Goal: Task Accomplishment & Management: Manage account settings

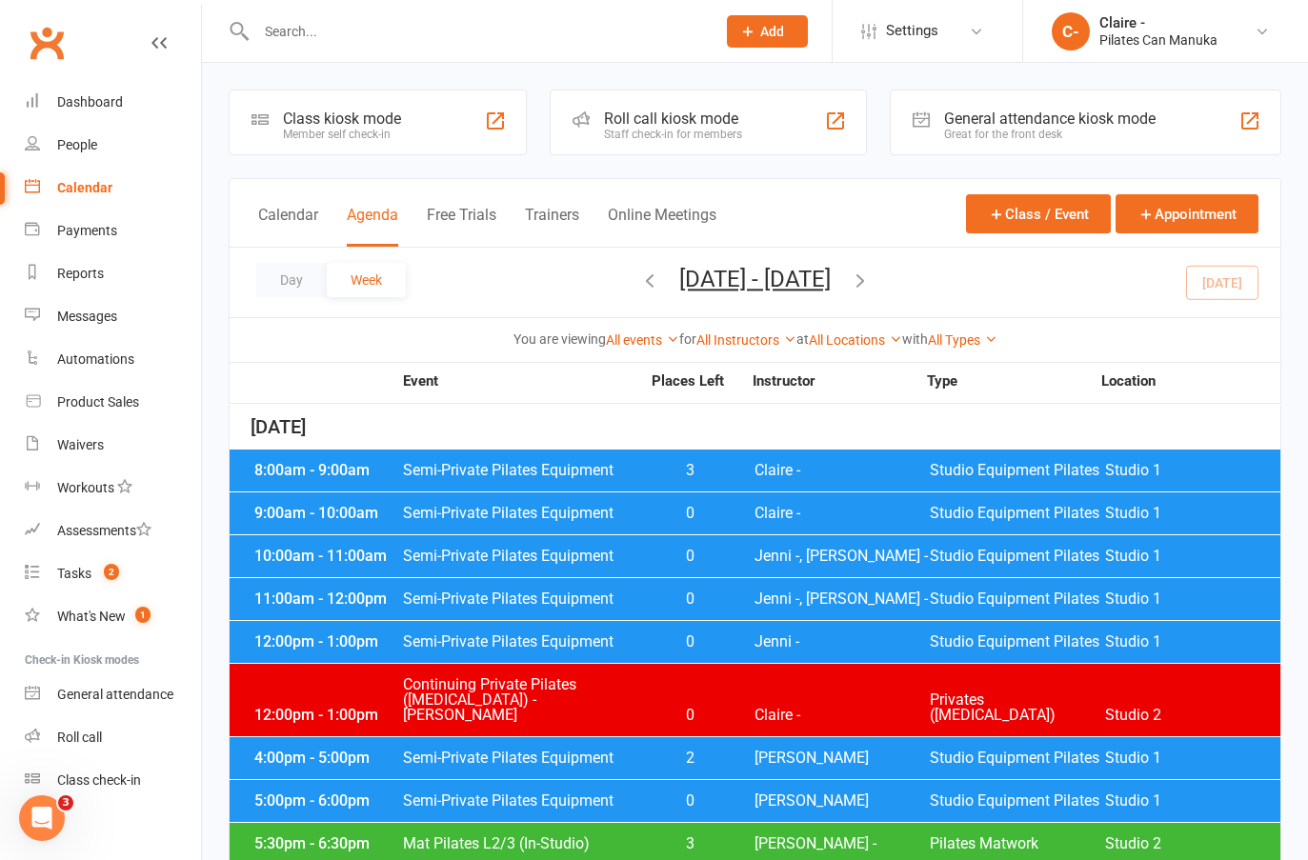
click at [758, 470] on span "Claire -" at bounding box center [841, 470] width 175 height 15
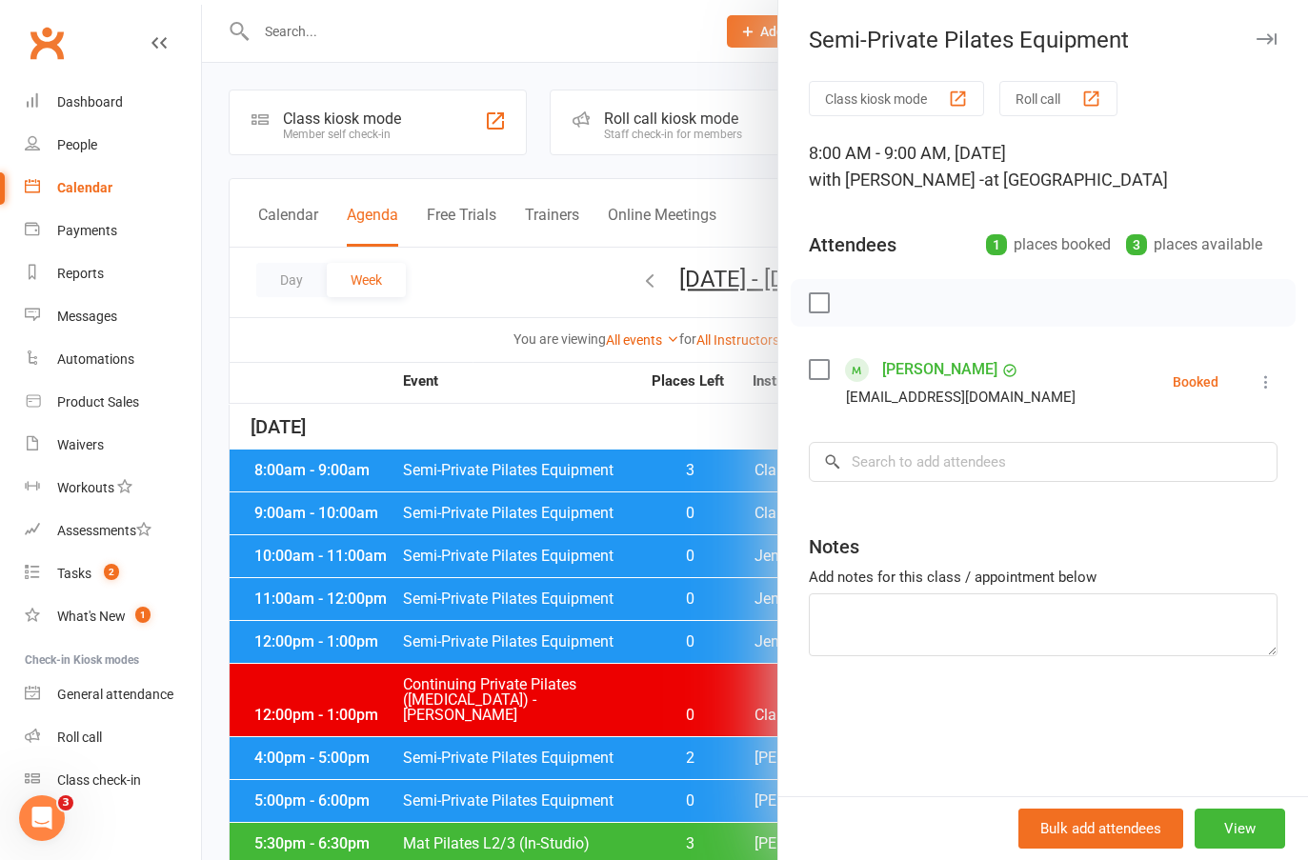
click at [1257, 384] on icon at bounding box center [1266, 381] width 19 height 19
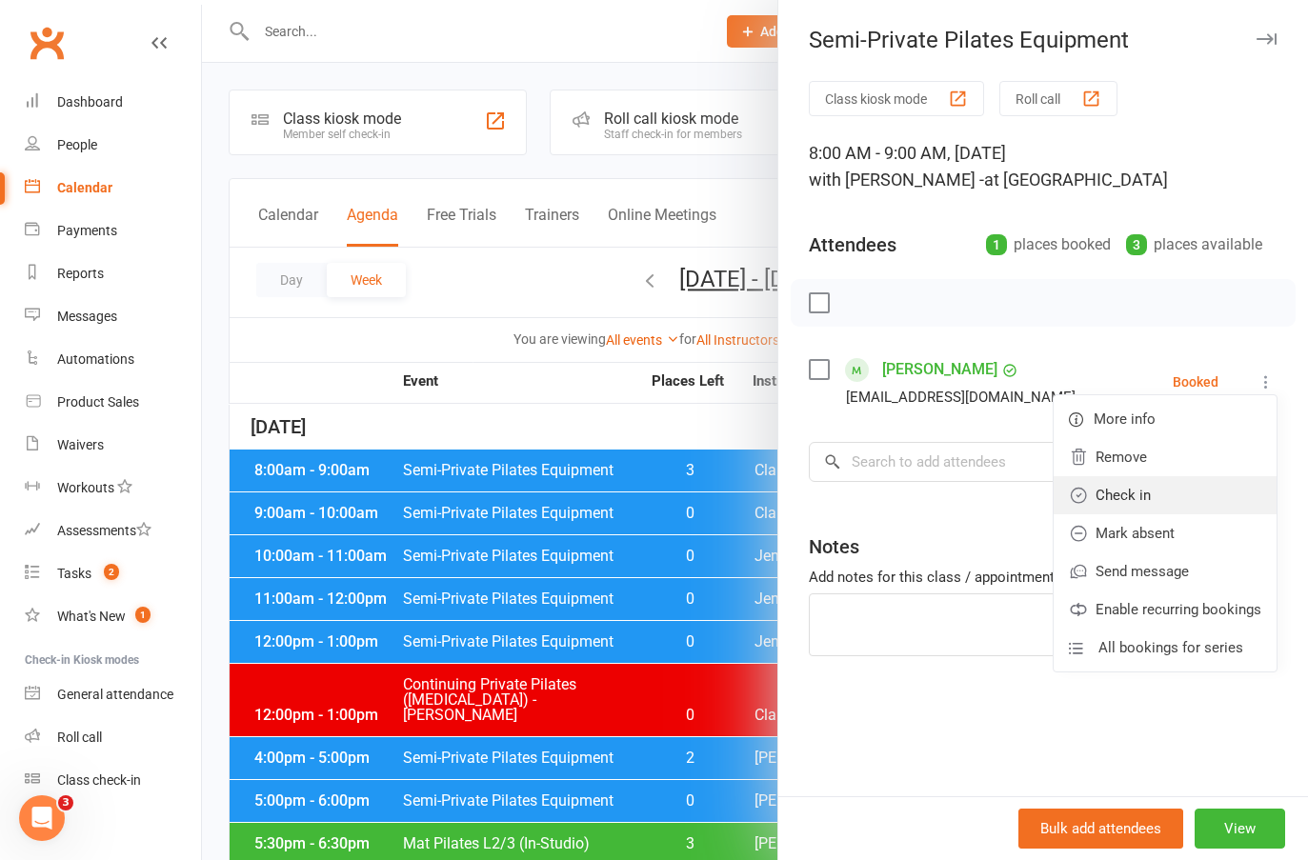
click at [1136, 490] on link "Check in" at bounding box center [1165, 495] width 223 height 38
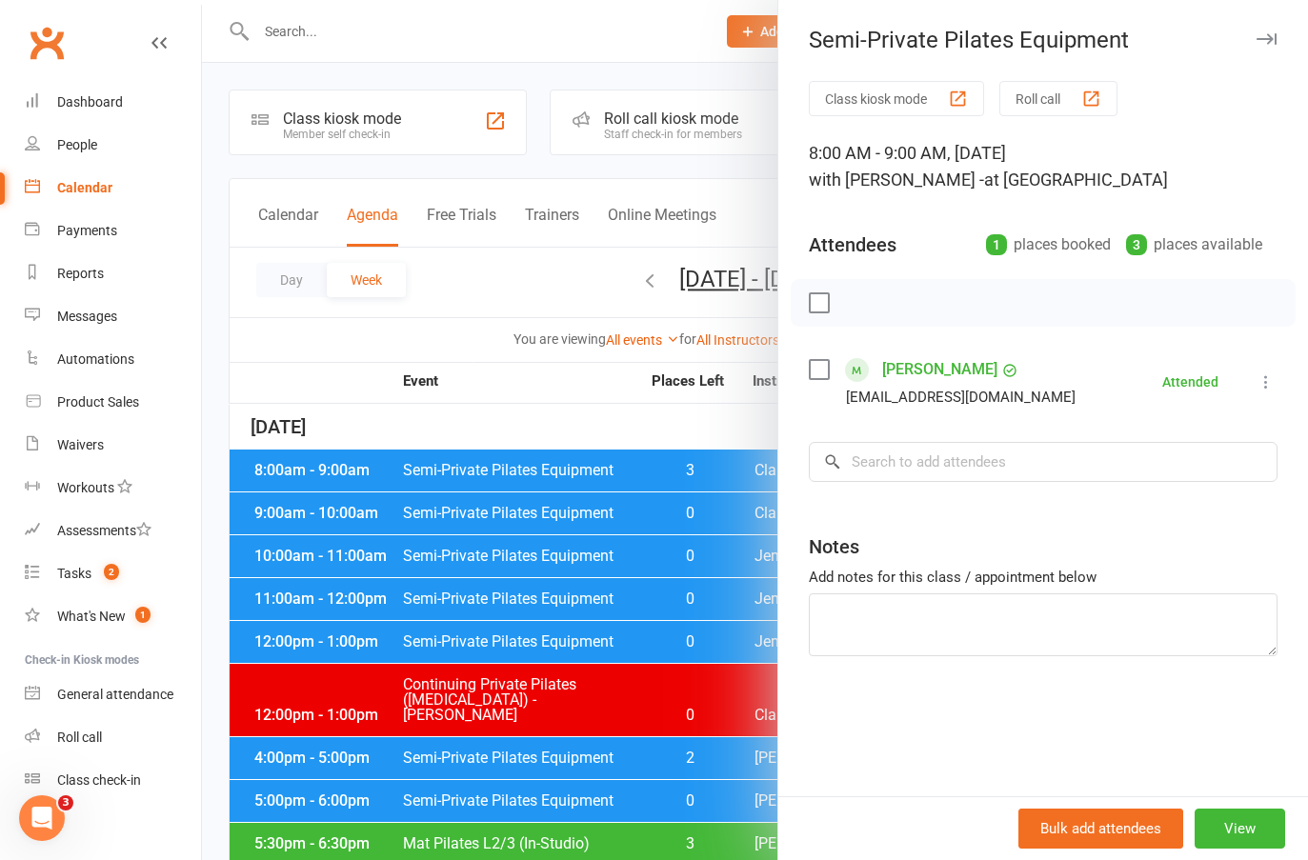
click at [657, 423] on div at bounding box center [755, 430] width 1106 height 860
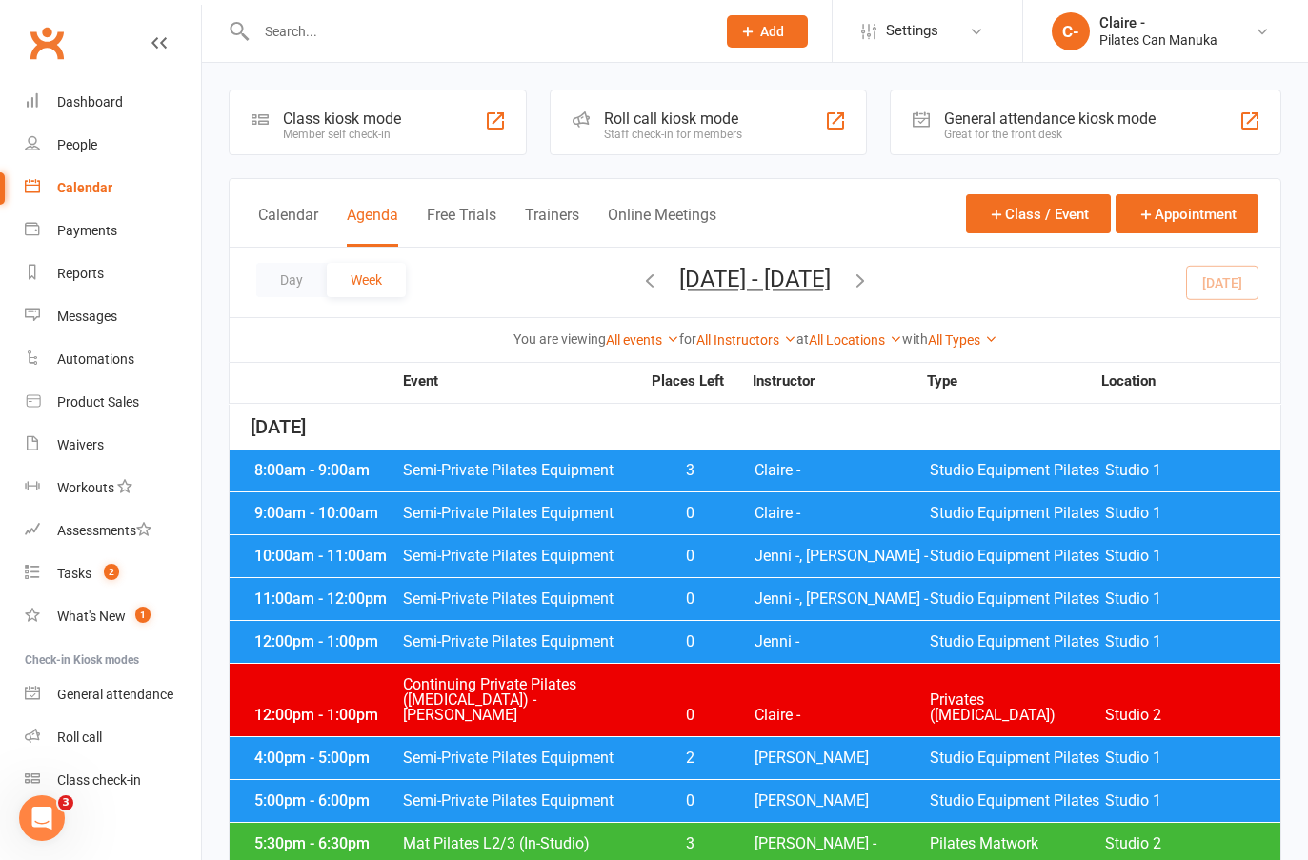
click at [709, 514] on span "0" at bounding box center [690, 513] width 100 height 15
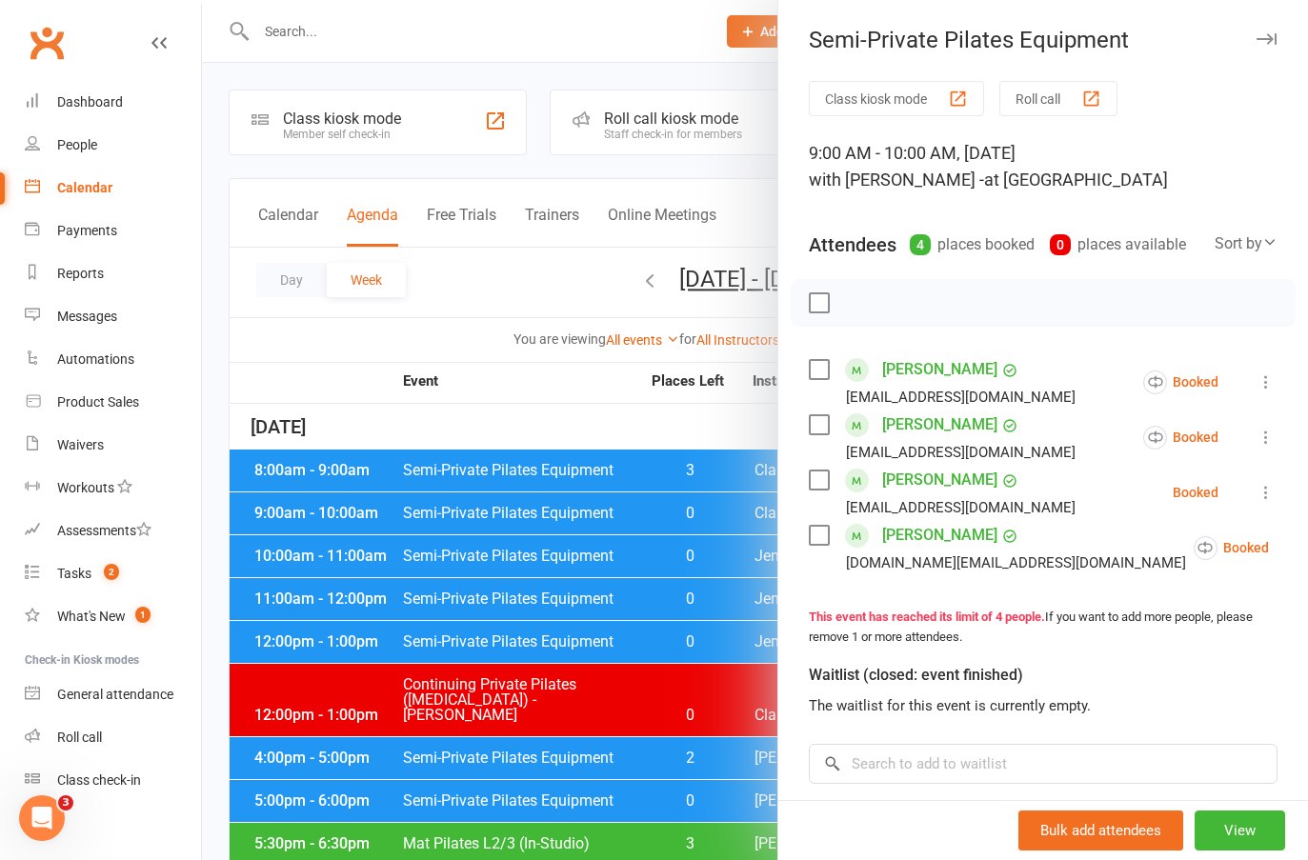
click at [809, 312] on label at bounding box center [818, 302] width 19 height 19
click at [812, 490] on label at bounding box center [818, 480] width 19 height 19
click at [861, 304] on icon "button" at bounding box center [862, 302] width 3 height 3
click at [1257, 502] on icon at bounding box center [1266, 492] width 19 height 19
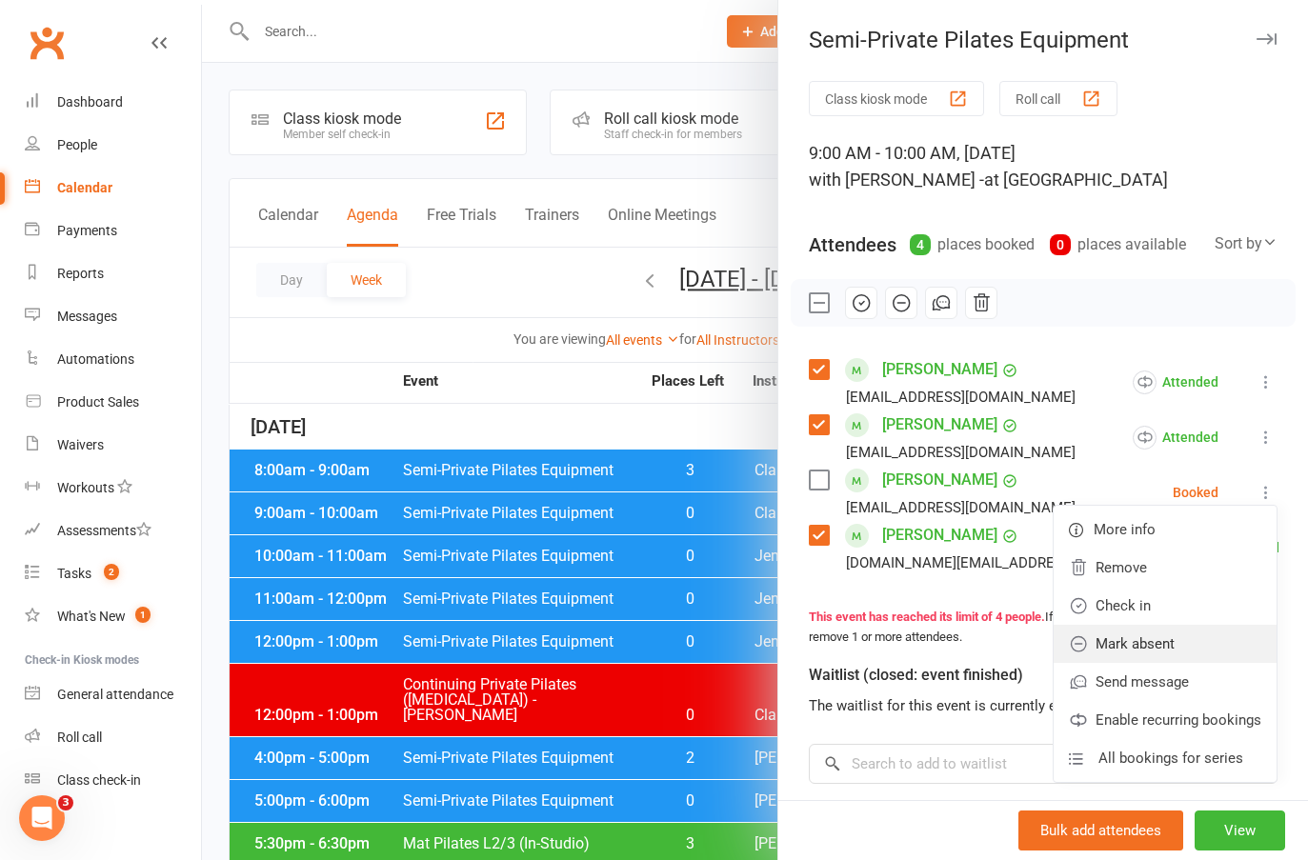
click at [1095, 663] on link "Mark absent" at bounding box center [1165, 644] width 223 height 38
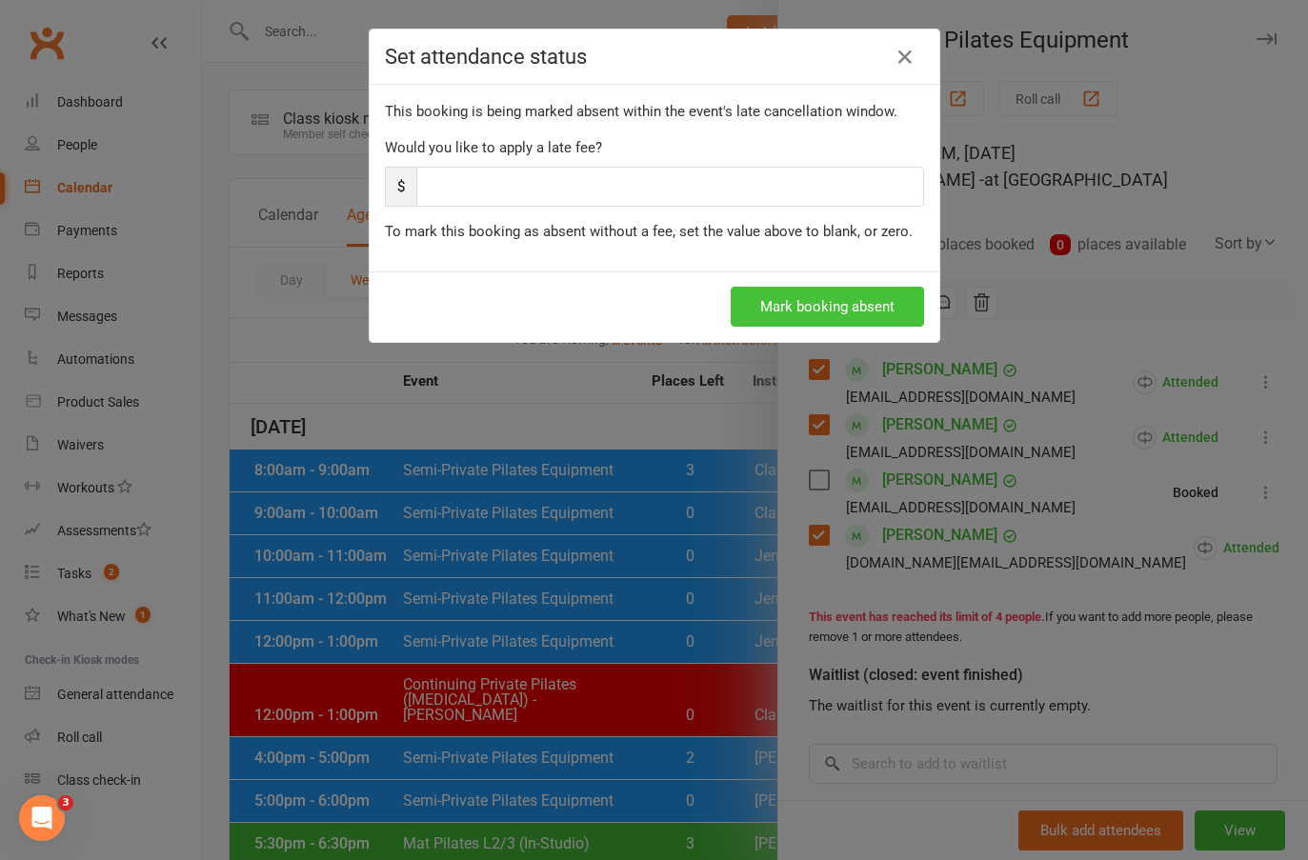
click at [788, 308] on button "Mark booking absent" at bounding box center [827, 307] width 193 height 40
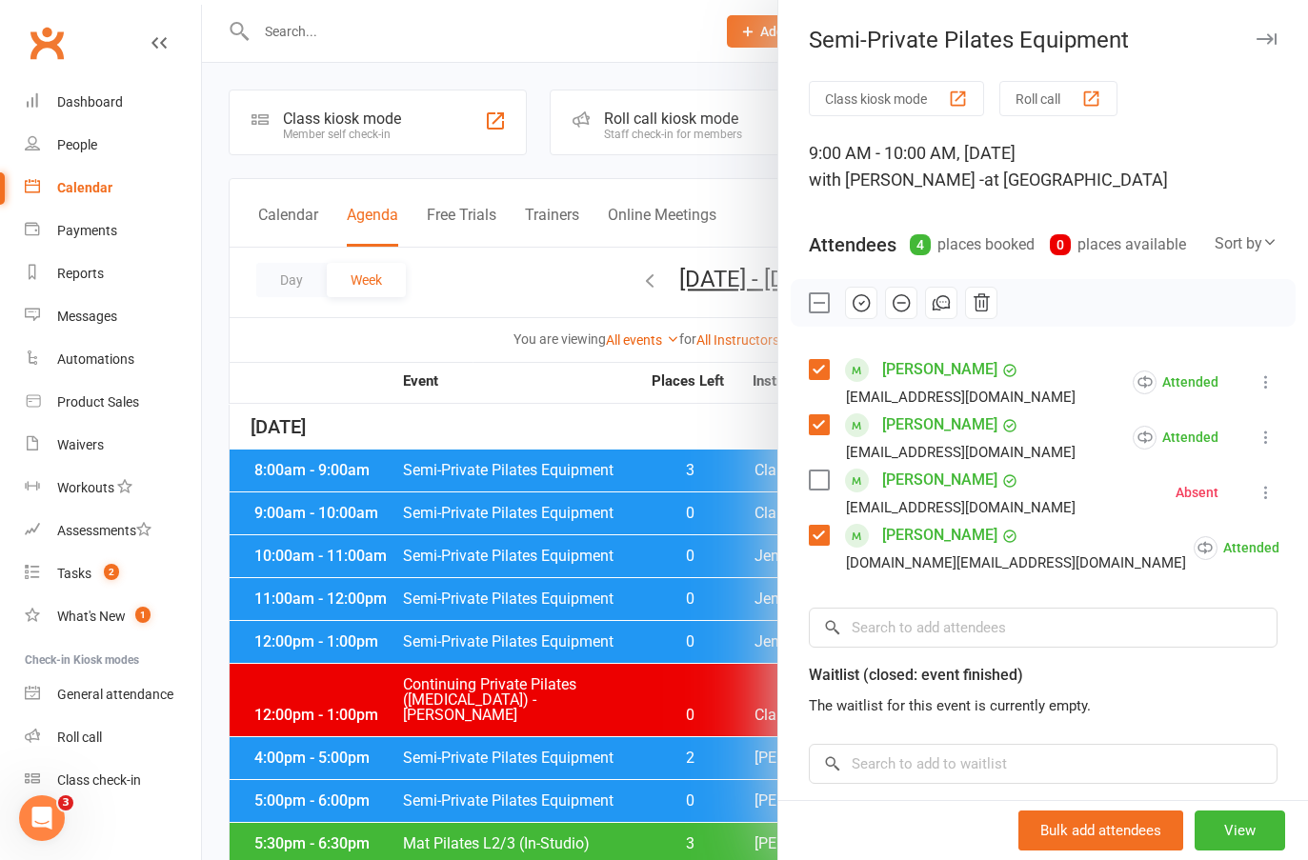
click at [655, 423] on div at bounding box center [755, 430] width 1106 height 860
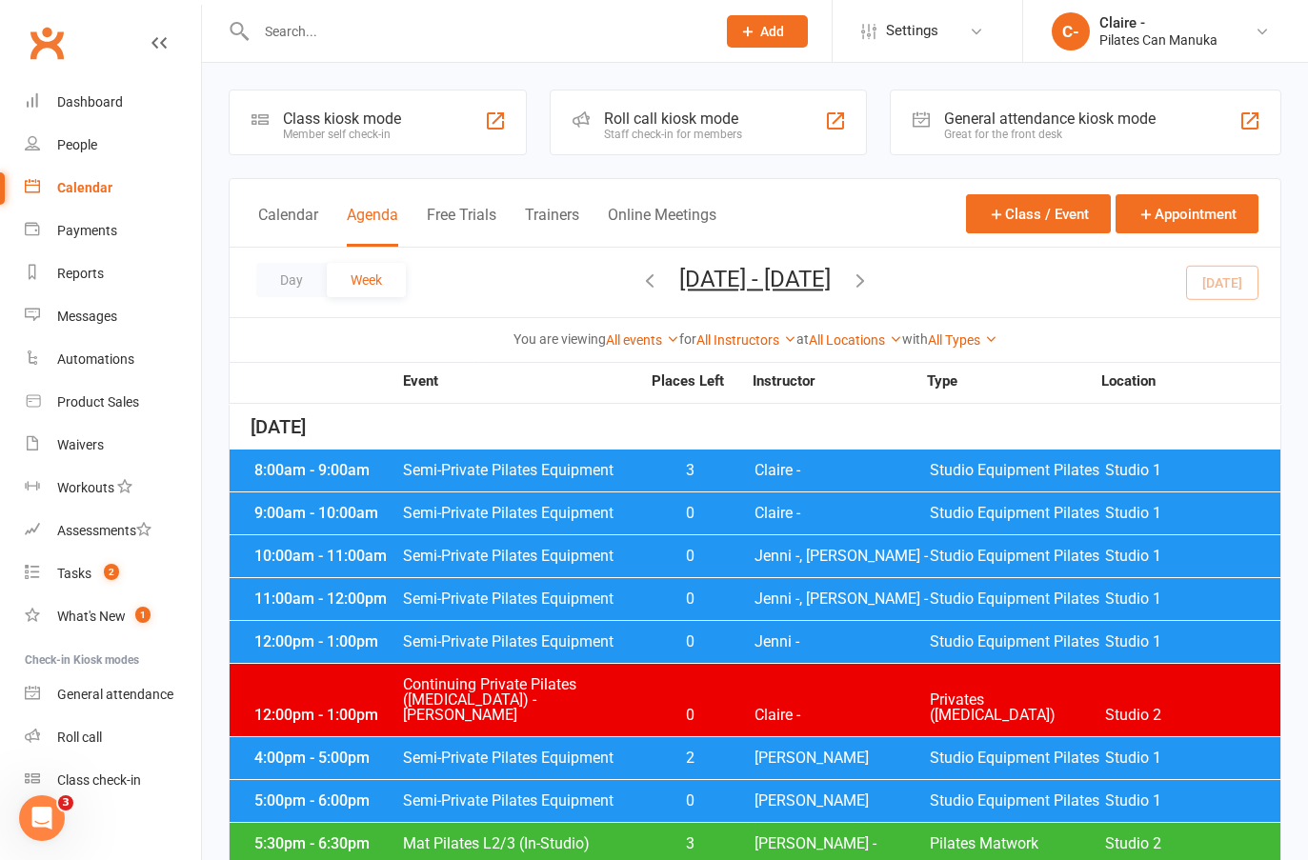
click at [794, 564] on span "Jenni -, [PERSON_NAME] -" at bounding box center [841, 556] width 175 height 15
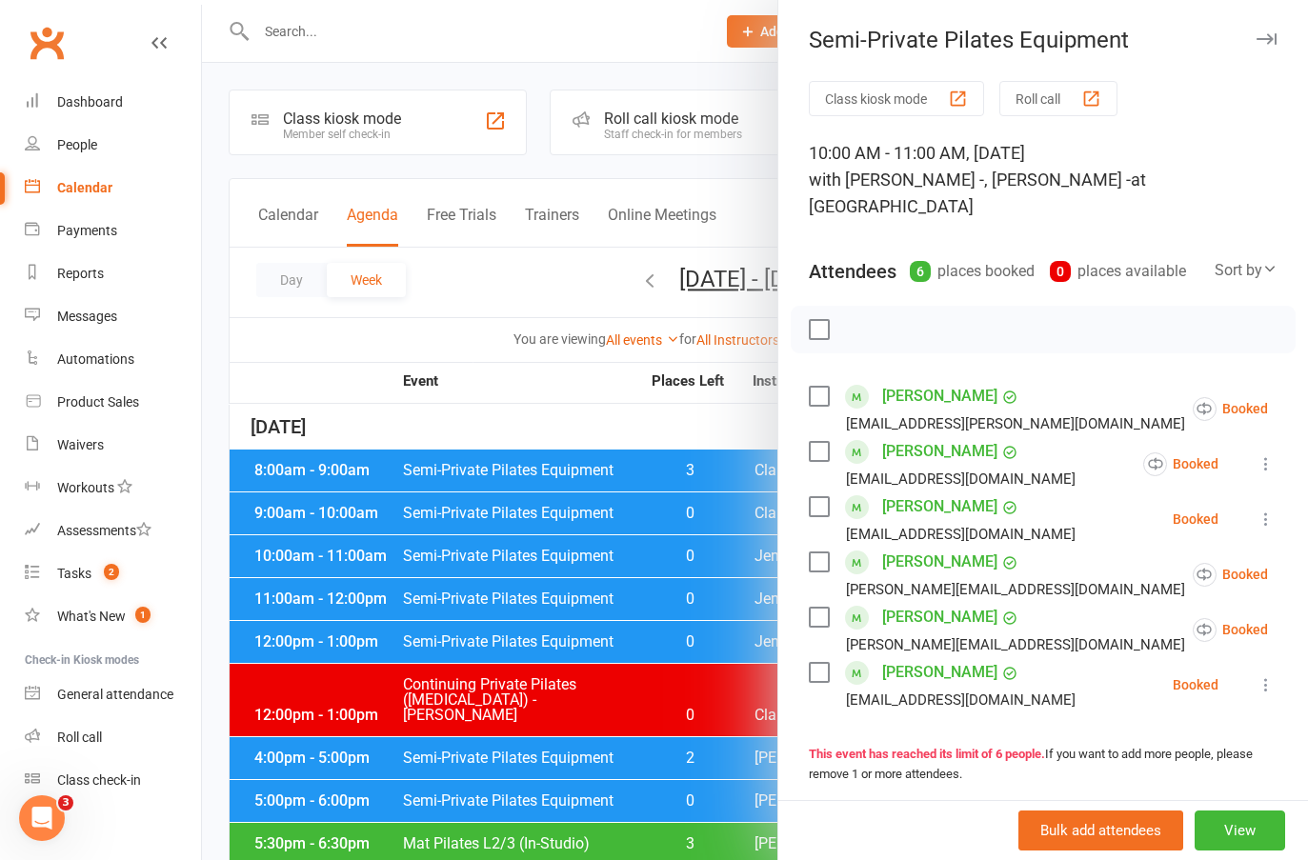
click at [812, 327] on label at bounding box center [818, 329] width 19 height 19
click at [853, 332] on icon "button" at bounding box center [861, 329] width 21 height 21
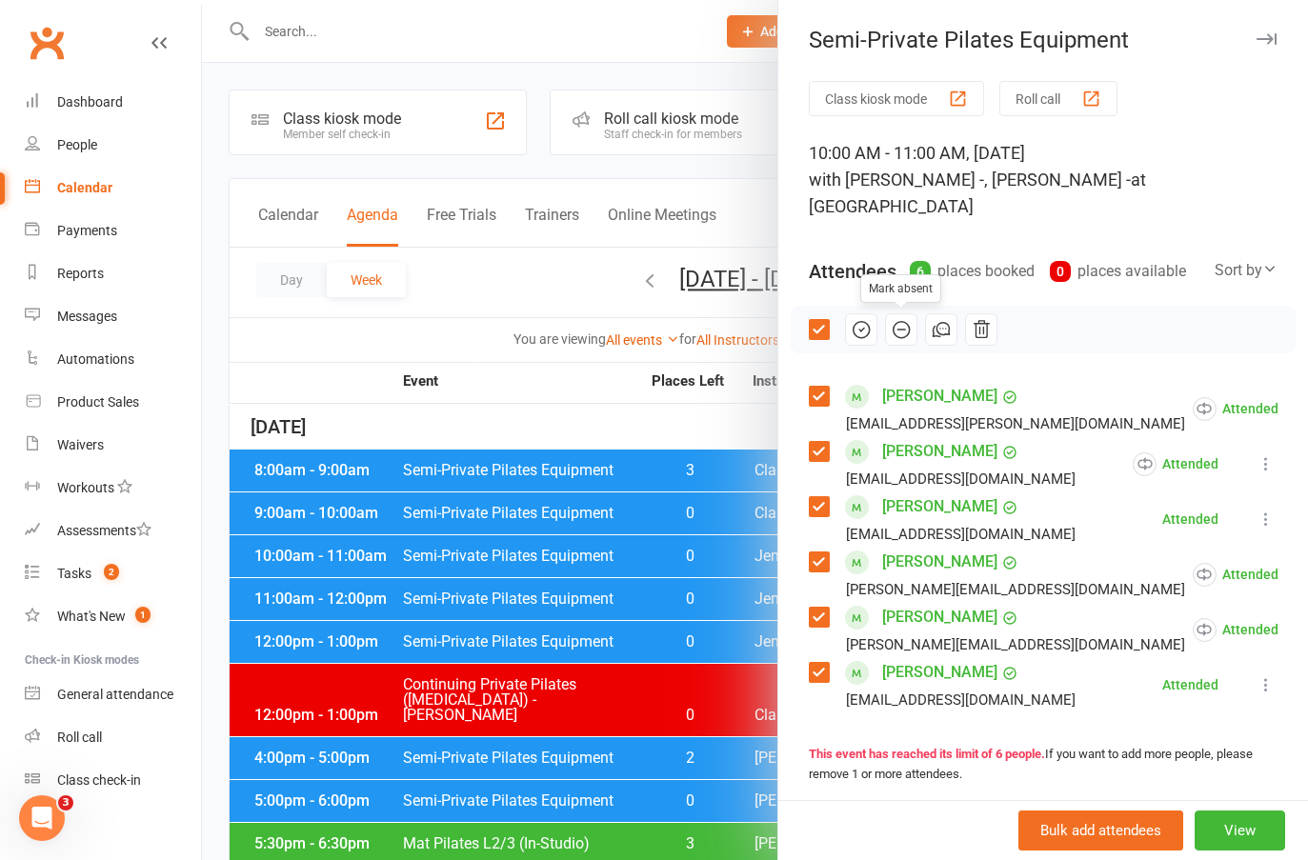
click at [671, 417] on div at bounding box center [755, 430] width 1106 height 860
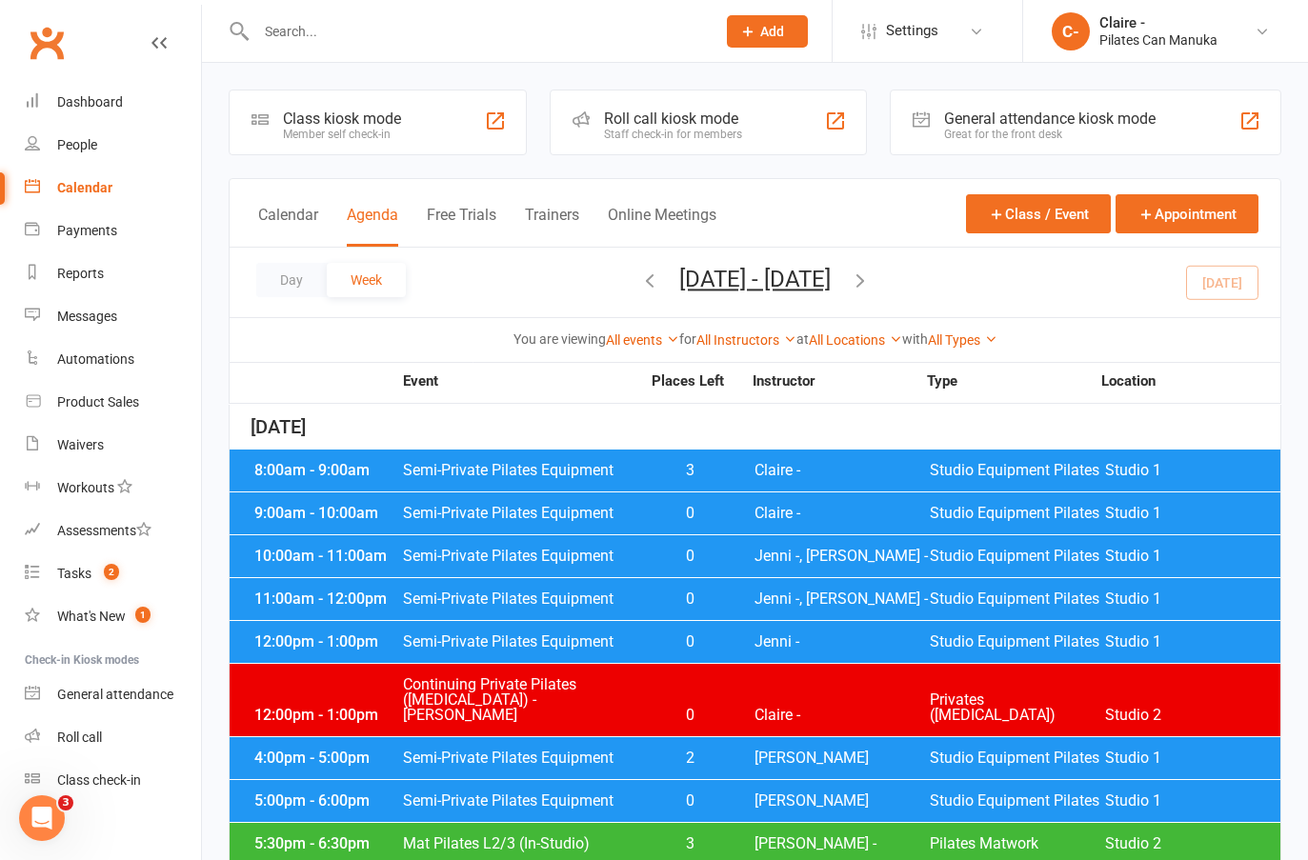
click at [766, 603] on span "Jenni -, [PERSON_NAME] -" at bounding box center [841, 599] width 175 height 15
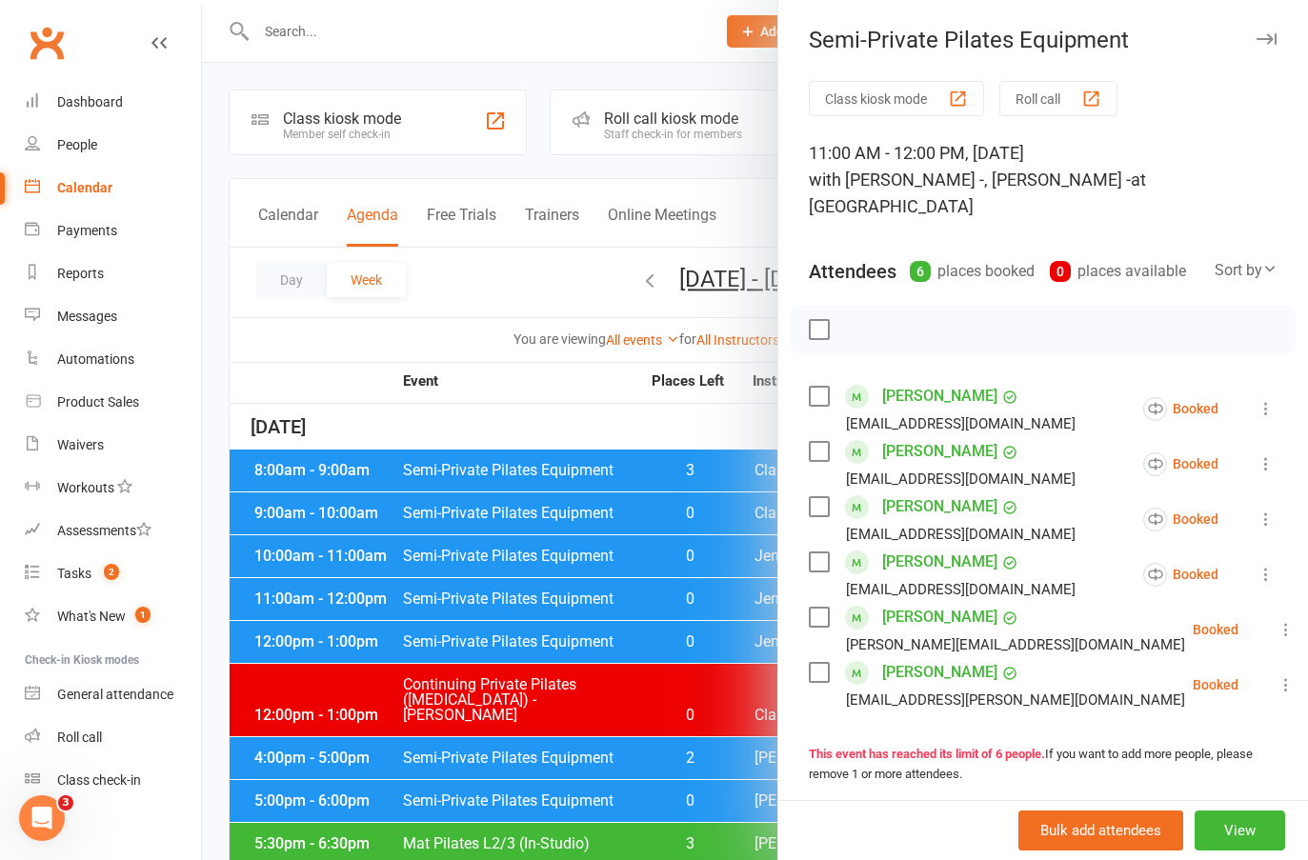
click at [815, 327] on label at bounding box center [818, 329] width 19 height 19
click at [852, 333] on icon "button" at bounding box center [861, 329] width 21 height 21
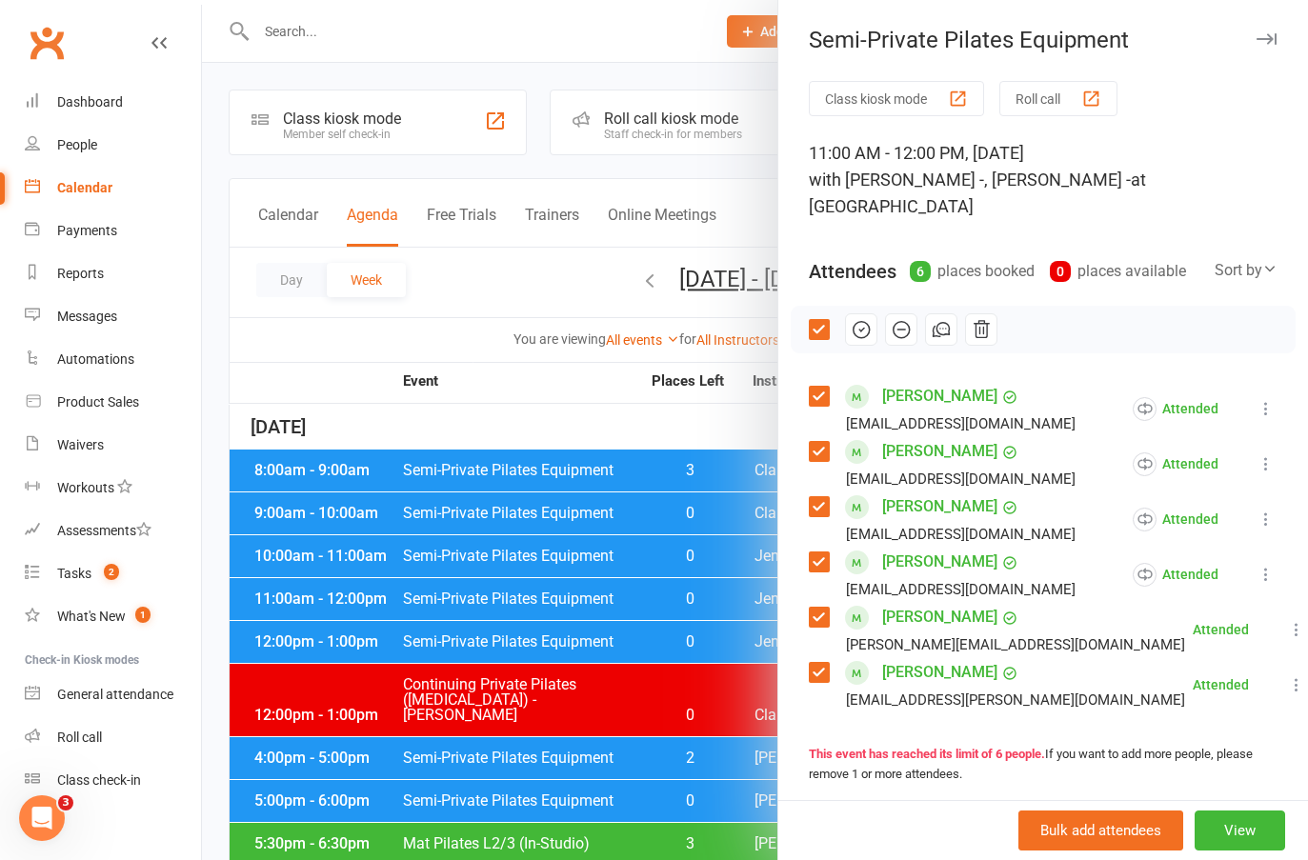
click at [573, 694] on div at bounding box center [755, 430] width 1106 height 860
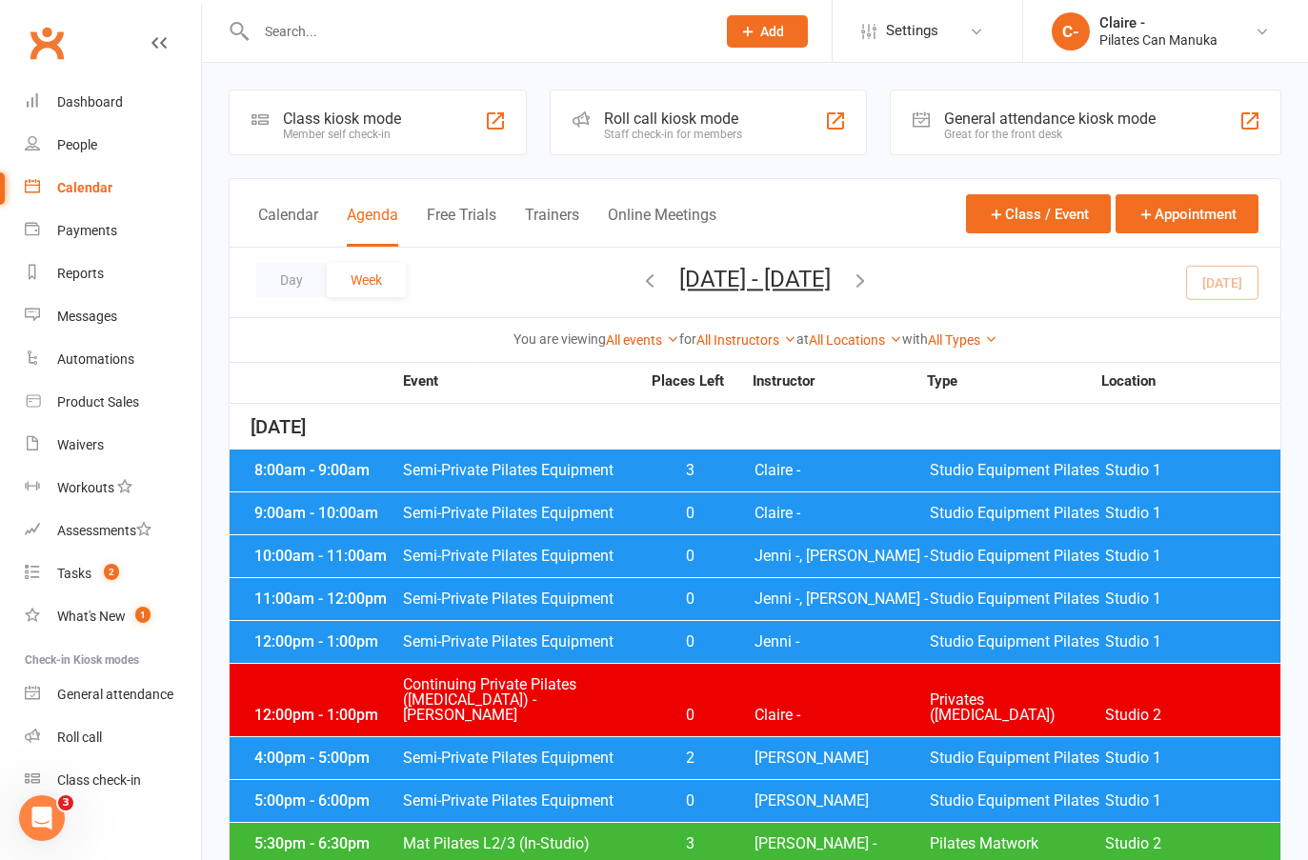
click at [573, 694] on span "Continuing Private Pilates ([MEDICAL_DATA]) - [PERSON_NAME]" at bounding box center [521, 700] width 238 height 46
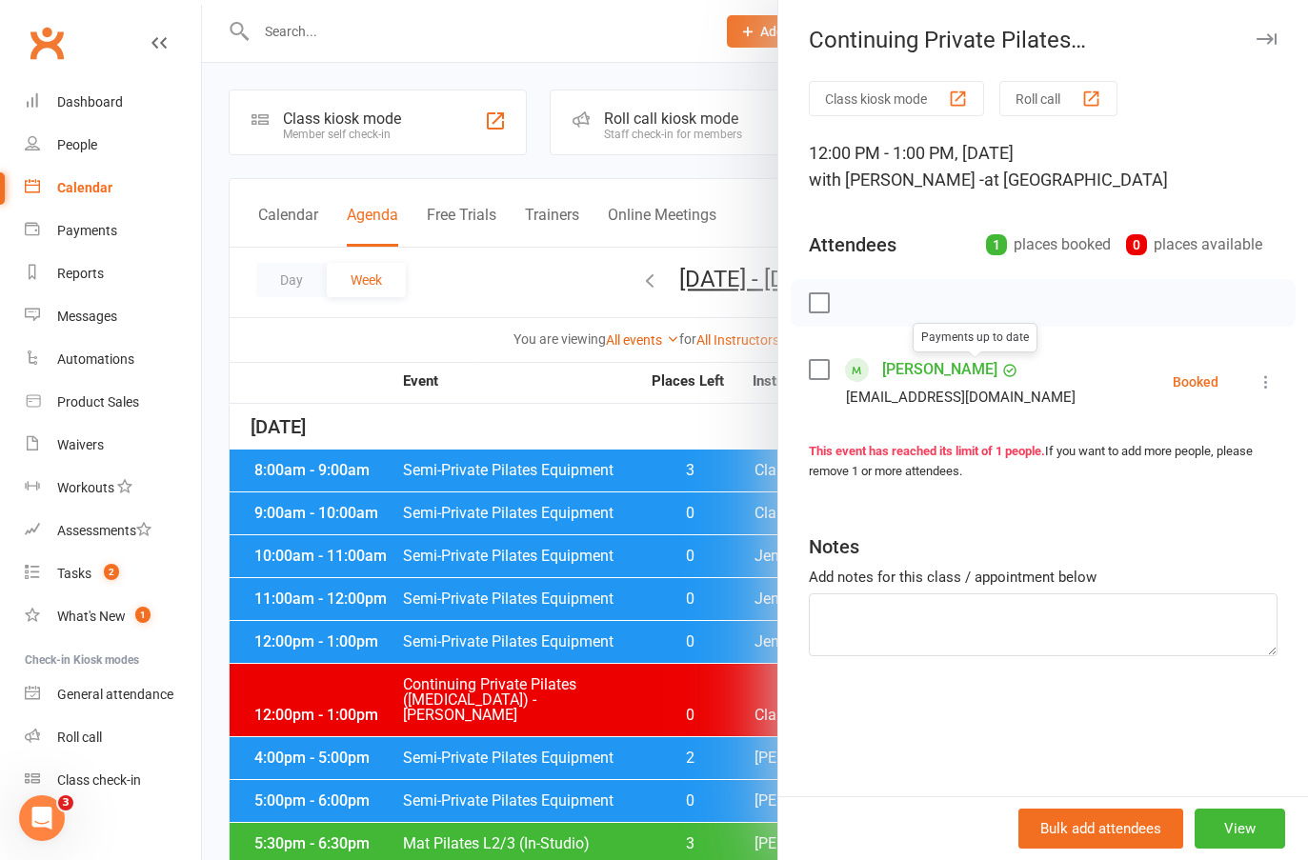
click at [822, 306] on div at bounding box center [1043, 303] width 505 height 48
click at [819, 304] on label at bounding box center [818, 302] width 19 height 19
click at [853, 311] on icon "button" at bounding box center [861, 303] width 16 height 16
drag, startPoint x: 909, startPoint y: 366, endPoint x: 901, endPoint y: 377, distance: 13.7
click at [909, 366] on link "[PERSON_NAME]" at bounding box center [939, 369] width 115 height 30
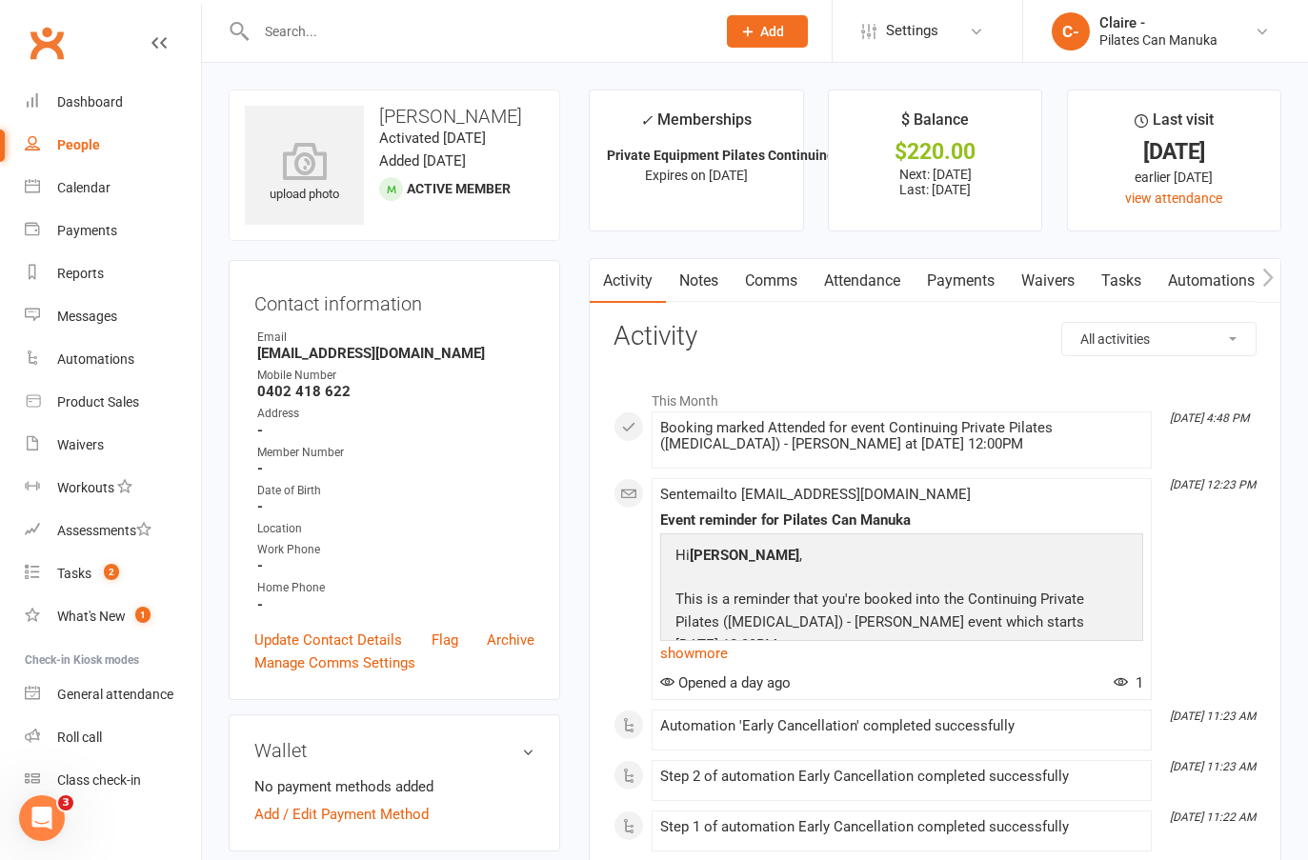
click at [704, 276] on link "Notes" at bounding box center [699, 281] width 66 height 44
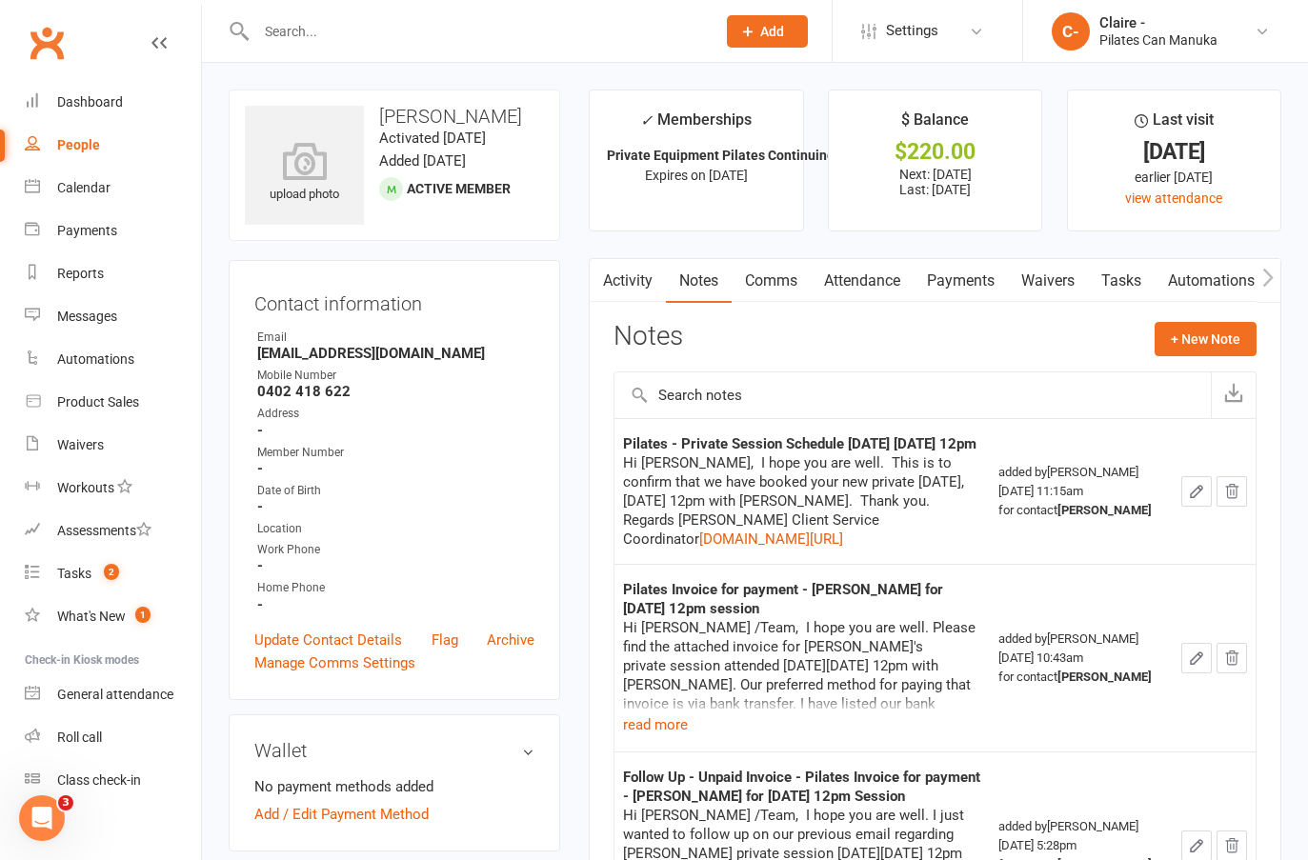
drag, startPoint x: 1291, startPoint y: 622, endPoint x: 1272, endPoint y: 592, distance: 35.9
click at [79, 184] on div "Calendar" at bounding box center [83, 187] width 53 height 15
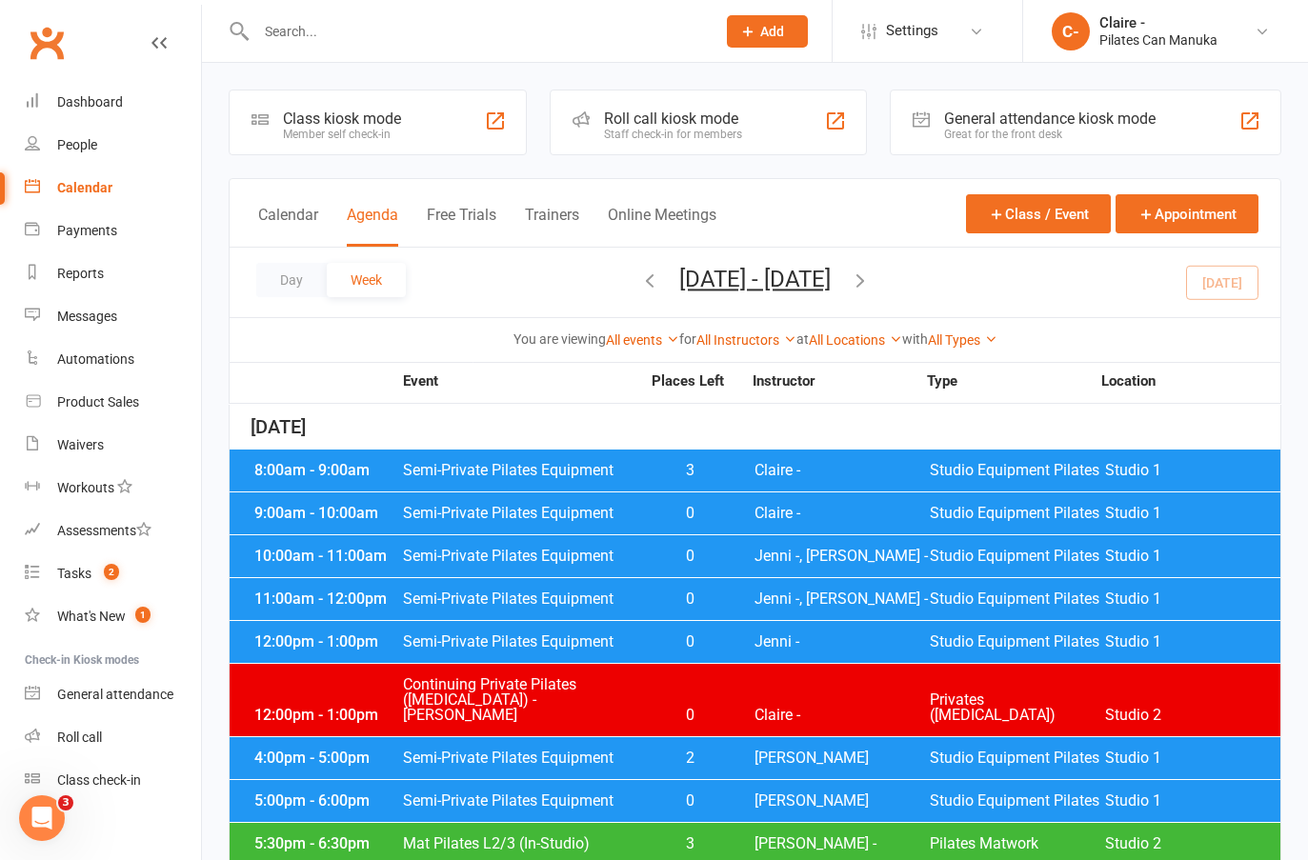
click at [423, 643] on span "Semi-Private Pilates Equipment" at bounding box center [521, 641] width 238 height 15
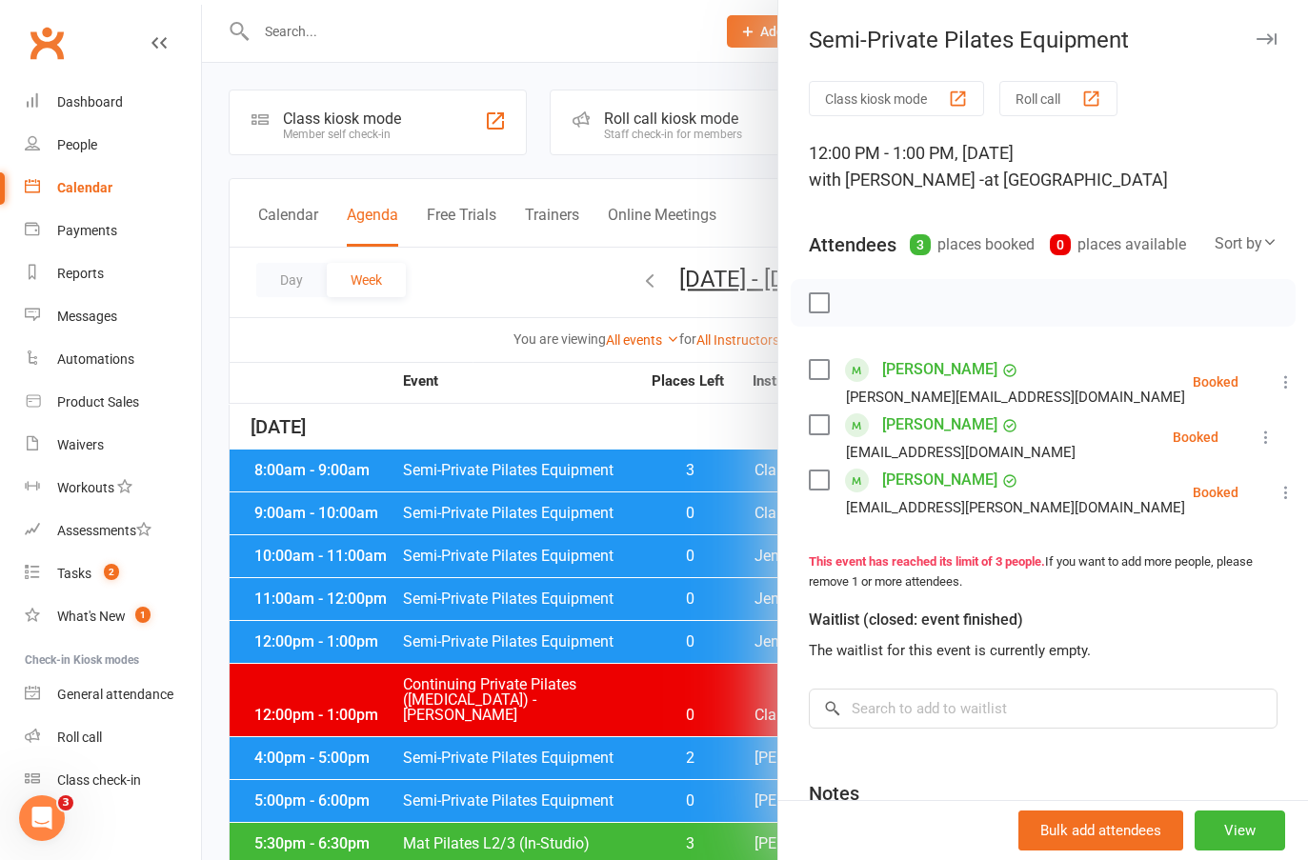
click at [1277, 392] on icon at bounding box center [1286, 381] width 19 height 19
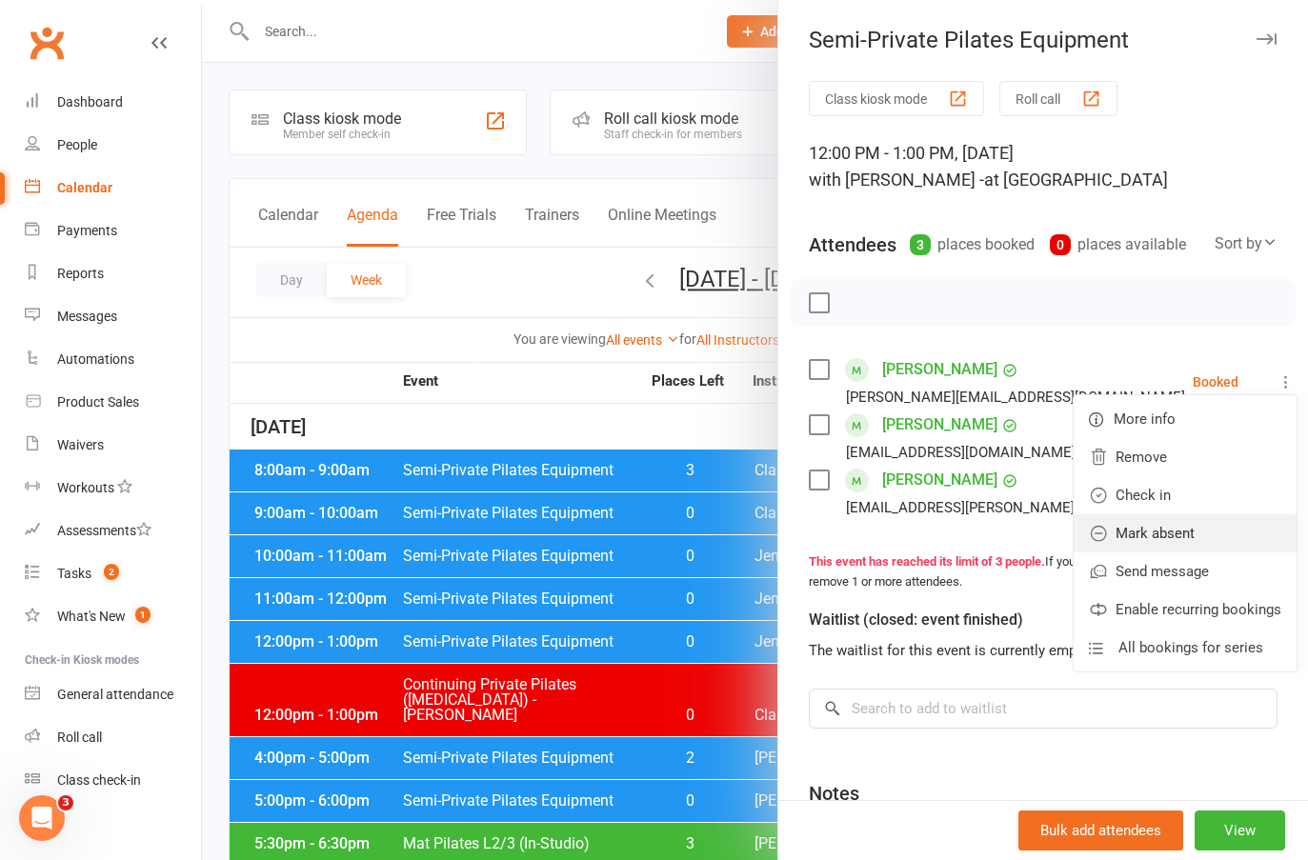
click at [1120, 553] on link "Mark absent" at bounding box center [1185, 533] width 223 height 38
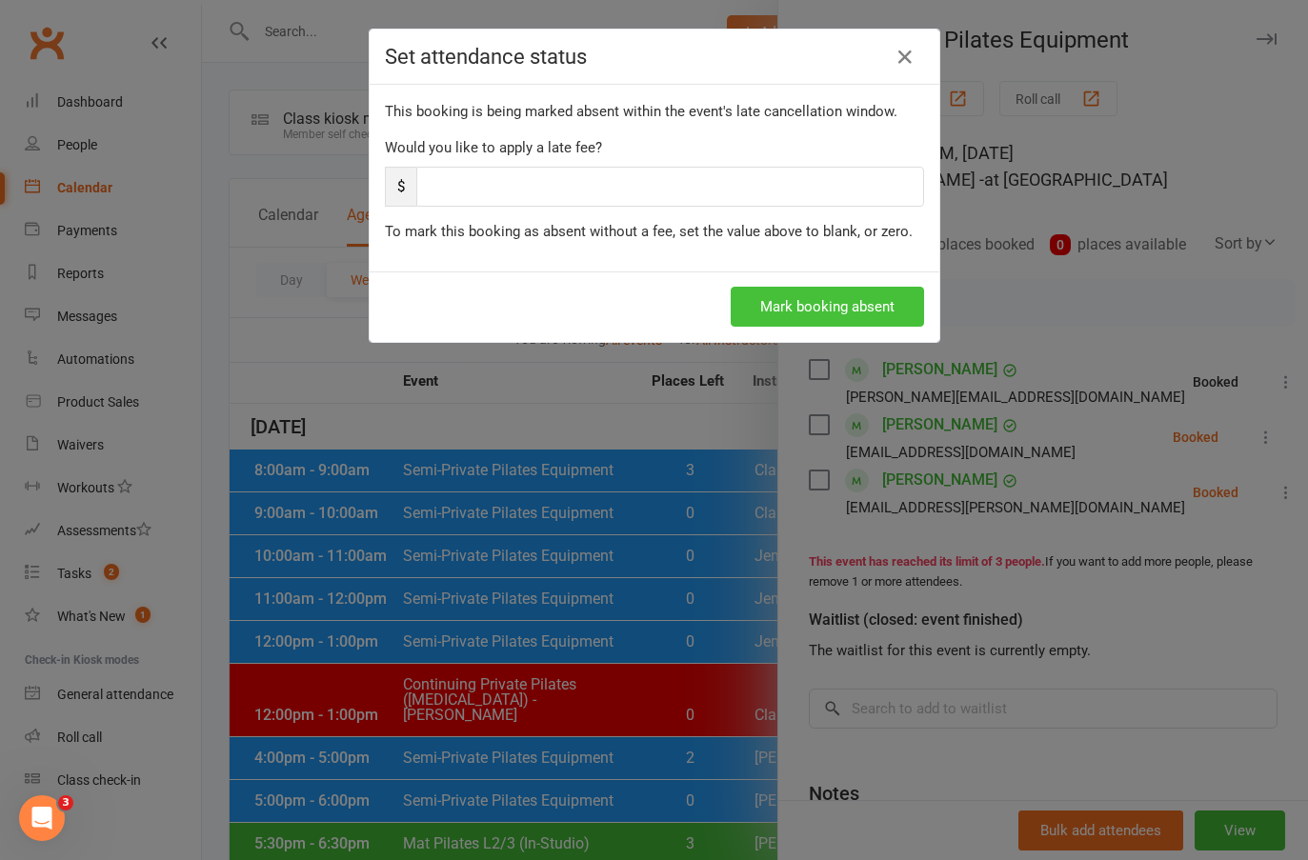
click at [765, 312] on button "Mark booking absent" at bounding box center [827, 307] width 193 height 40
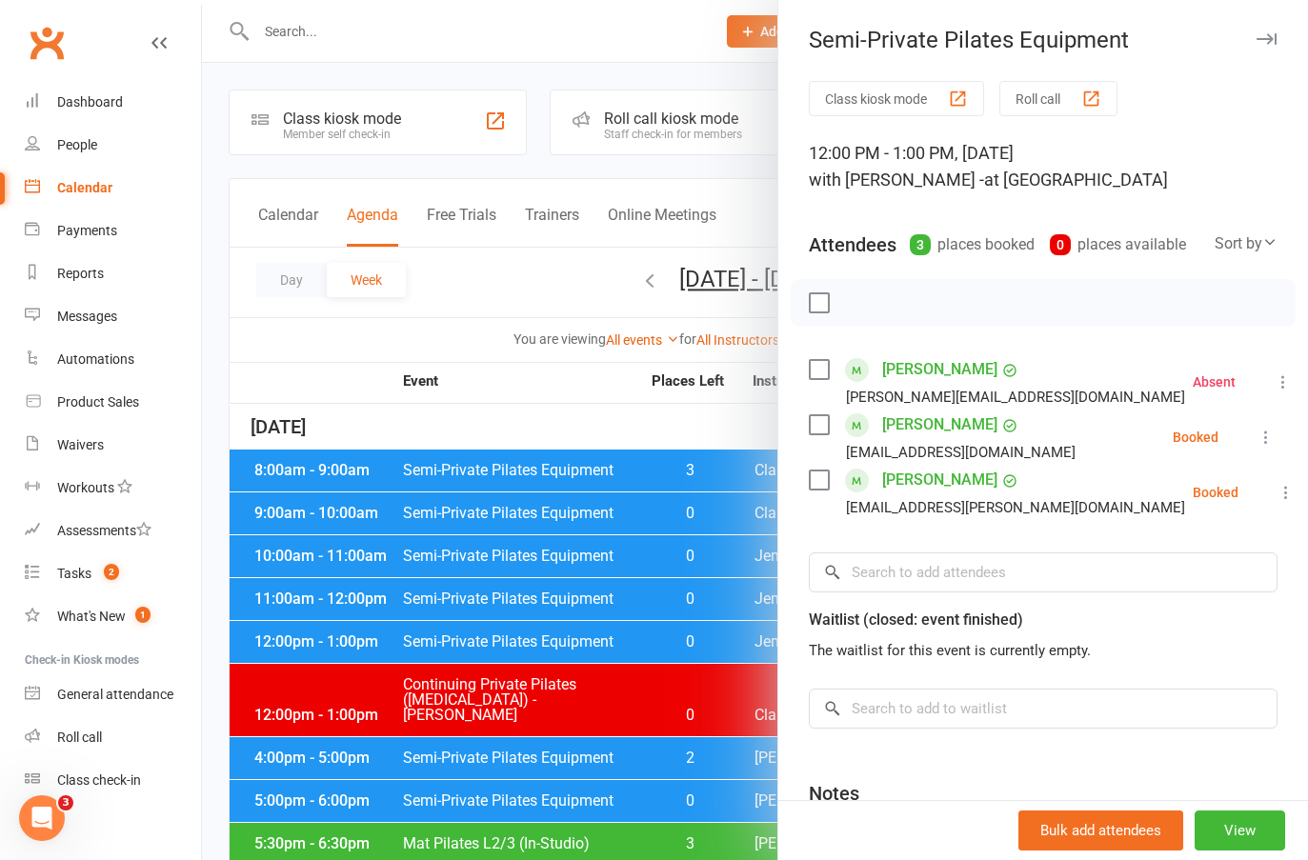
click at [819, 312] on label at bounding box center [818, 302] width 19 height 19
click at [851, 313] on icon "button" at bounding box center [861, 302] width 21 height 21
click at [812, 379] on label at bounding box center [818, 369] width 19 height 19
click at [852, 313] on icon "button" at bounding box center [861, 302] width 21 height 21
click at [582, 424] on div at bounding box center [755, 430] width 1106 height 860
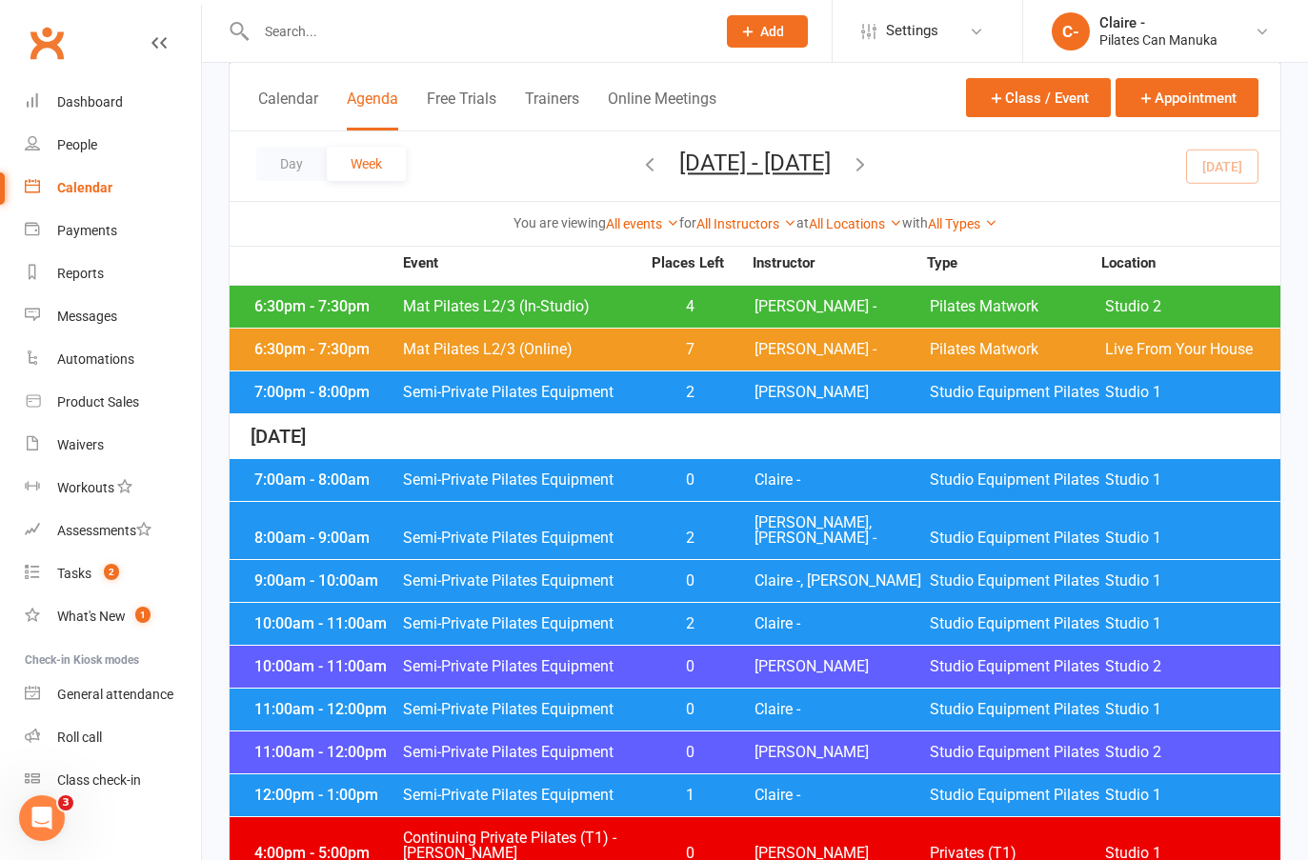
scroll to position [667, 0]
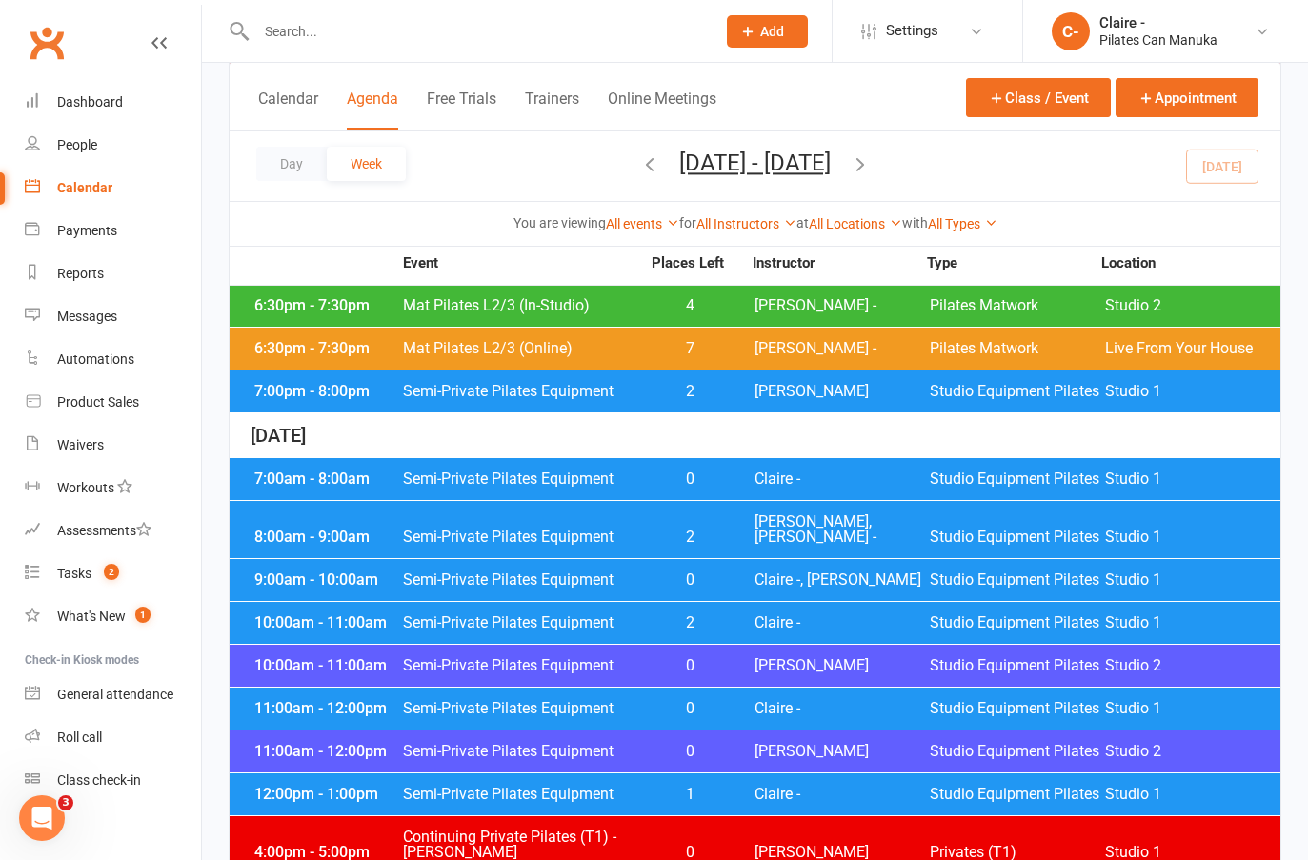
click at [752, 602] on div "10:00am - 11:00am Semi-Private Pilates Equipment 2 Claire - Studio Equipment Pi…" at bounding box center [755, 623] width 1051 height 42
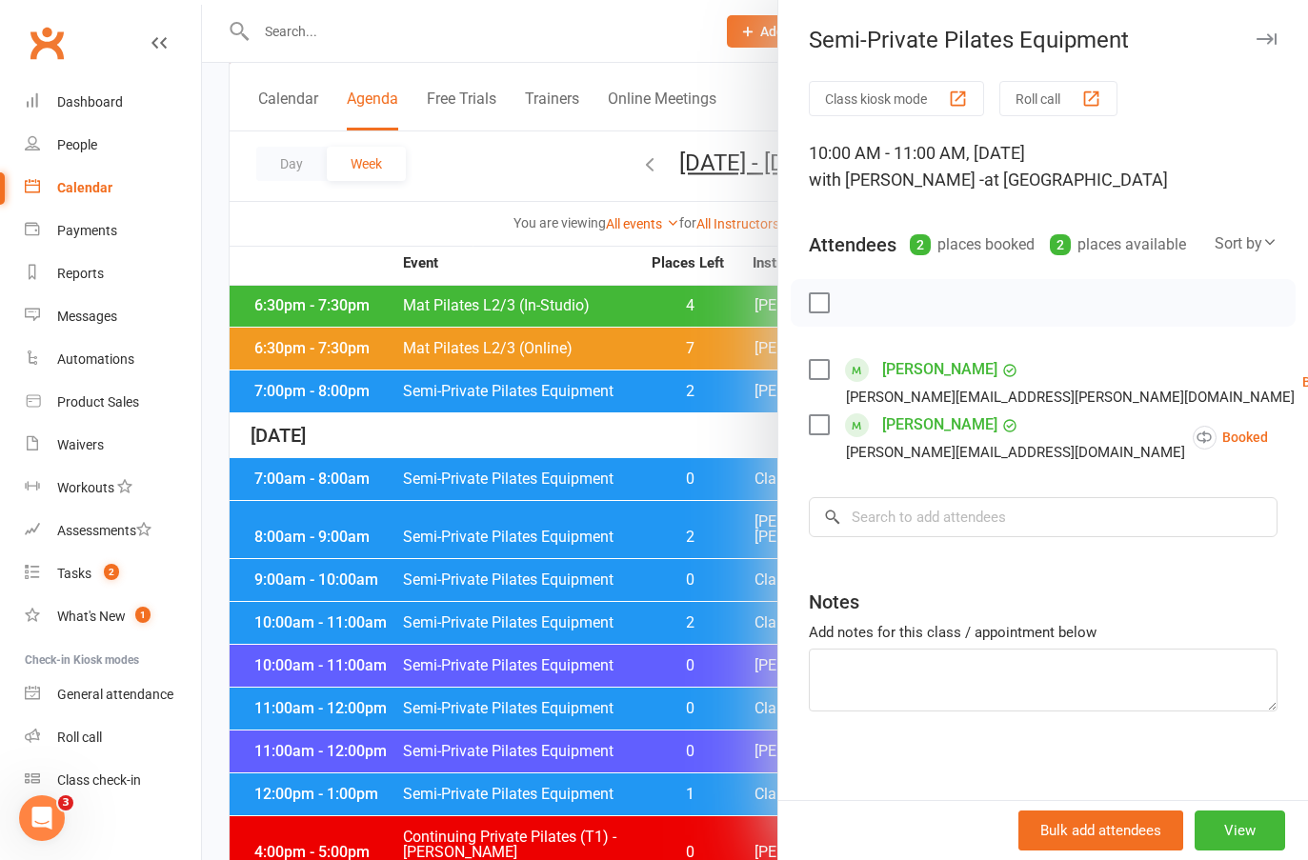
click at [663, 416] on div at bounding box center [755, 430] width 1106 height 860
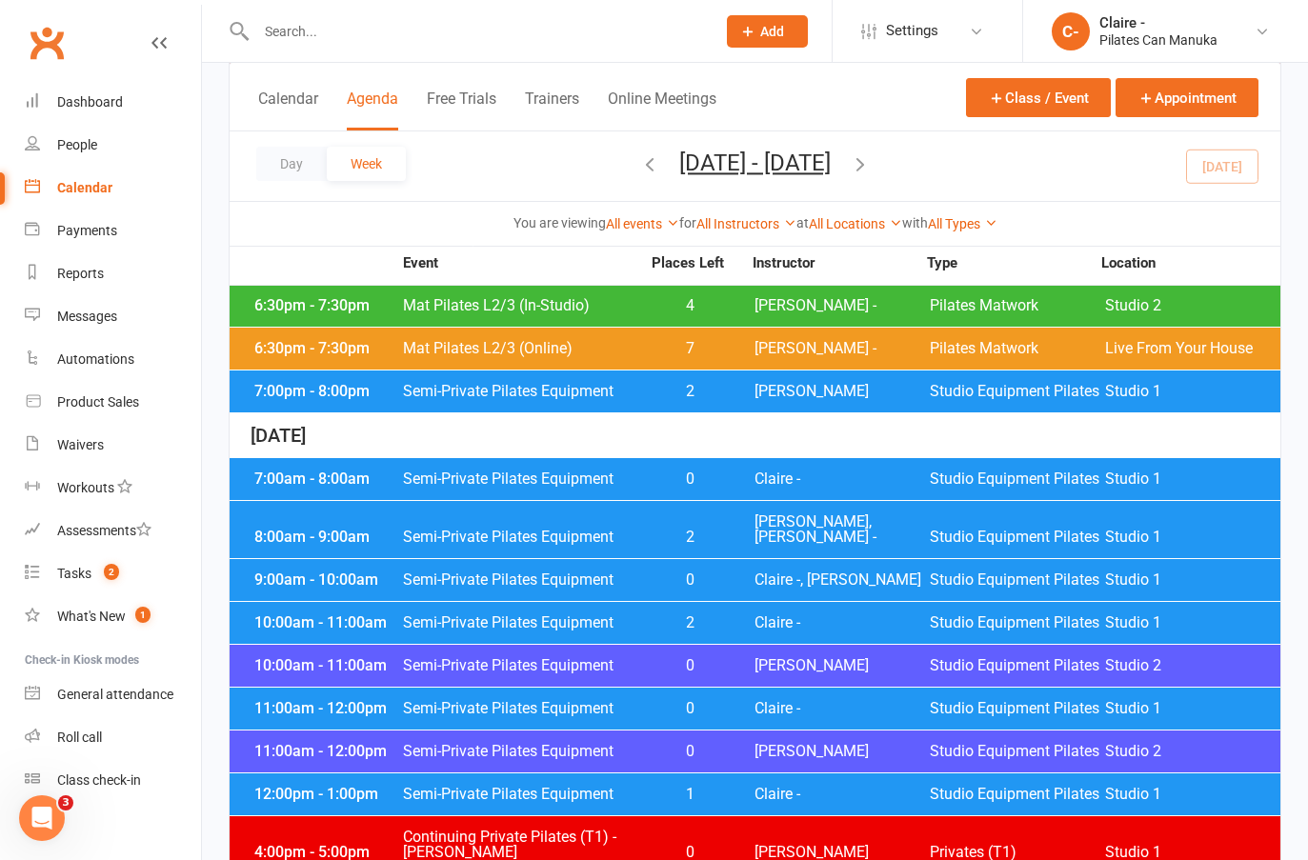
click at [823, 615] on span "Claire -" at bounding box center [841, 622] width 175 height 15
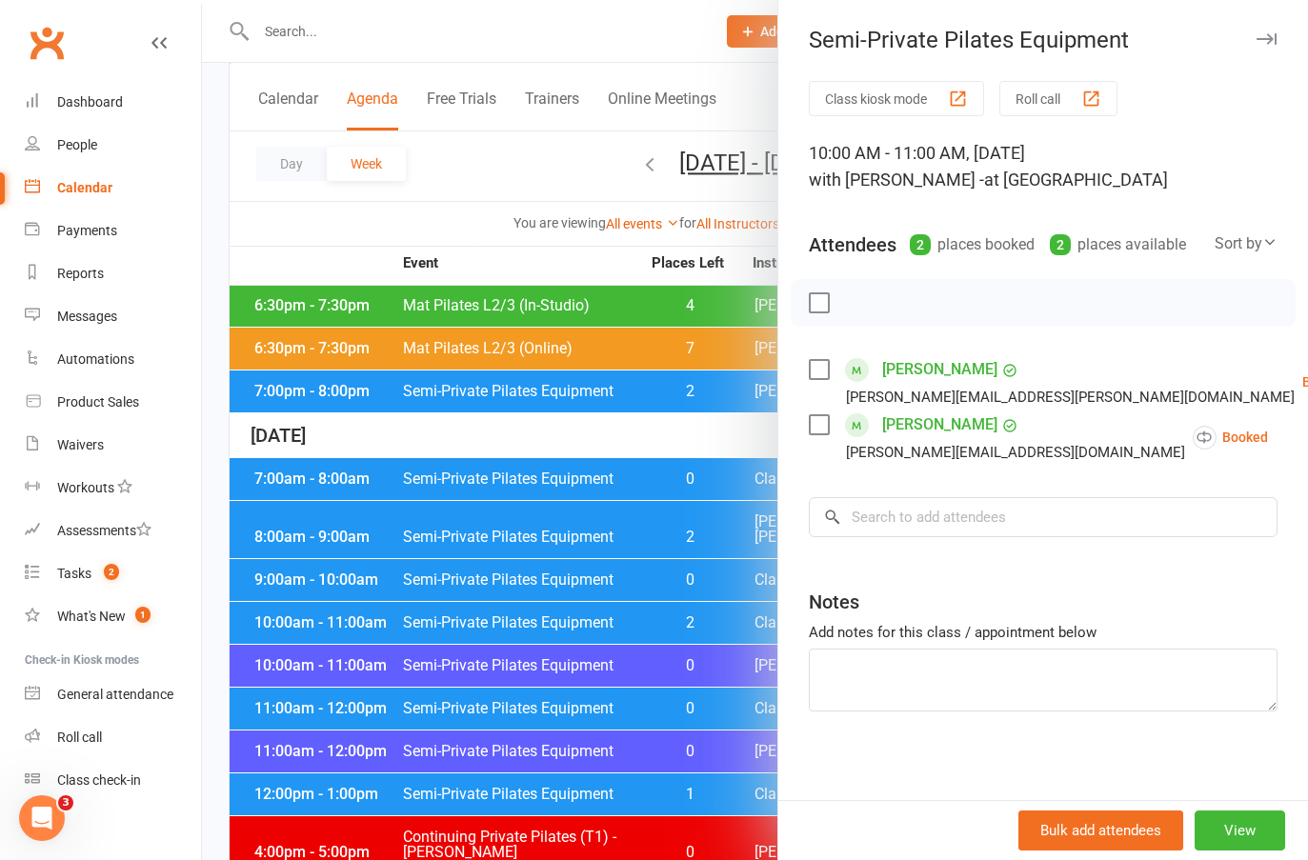
click at [727, 412] on div at bounding box center [755, 430] width 1106 height 860
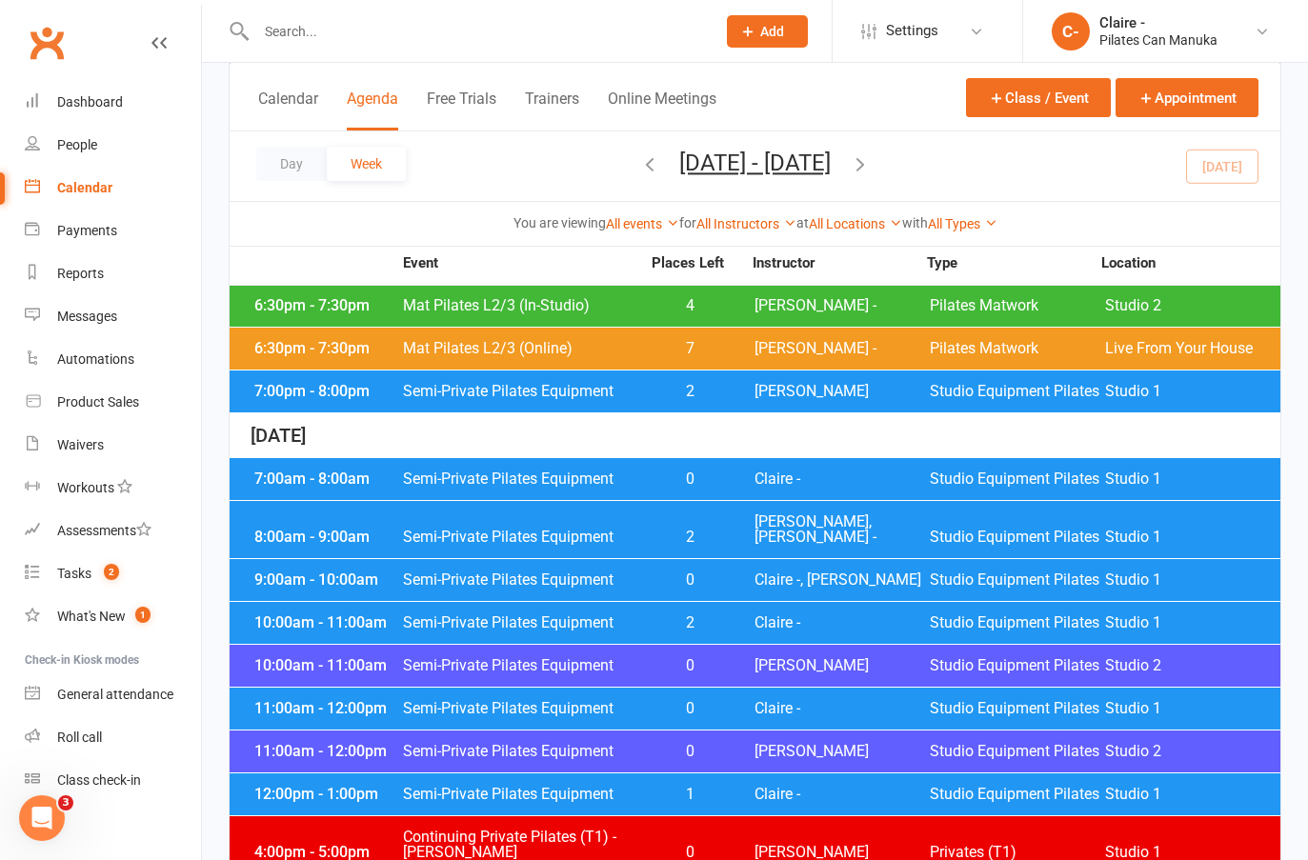
click at [766, 645] on div "10:00am - 11:00am Semi-Private Pilates Equipment 0 Claire D Studio Equipment Pi…" at bounding box center [755, 666] width 1051 height 42
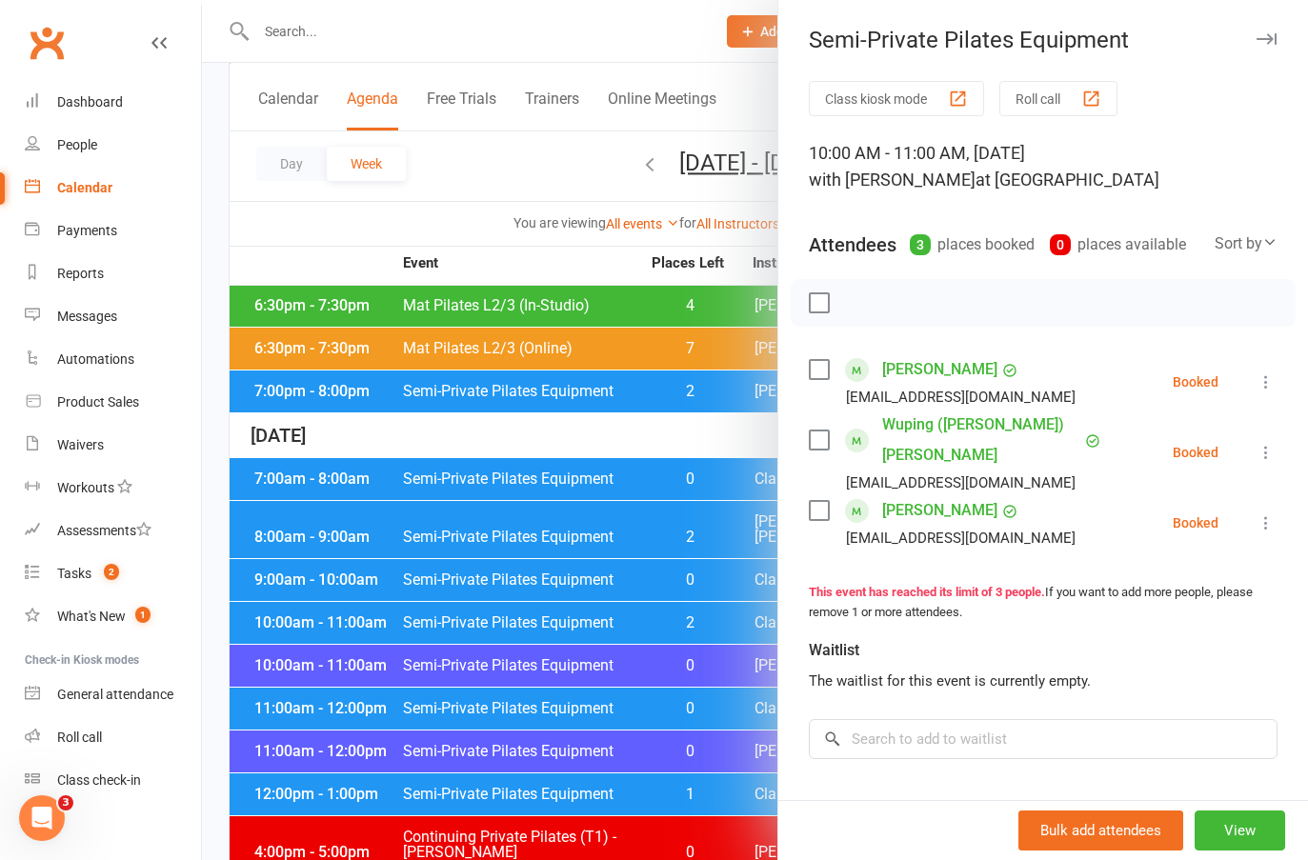
click at [730, 413] on div at bounding box center [755, 430] width 1106 height 860
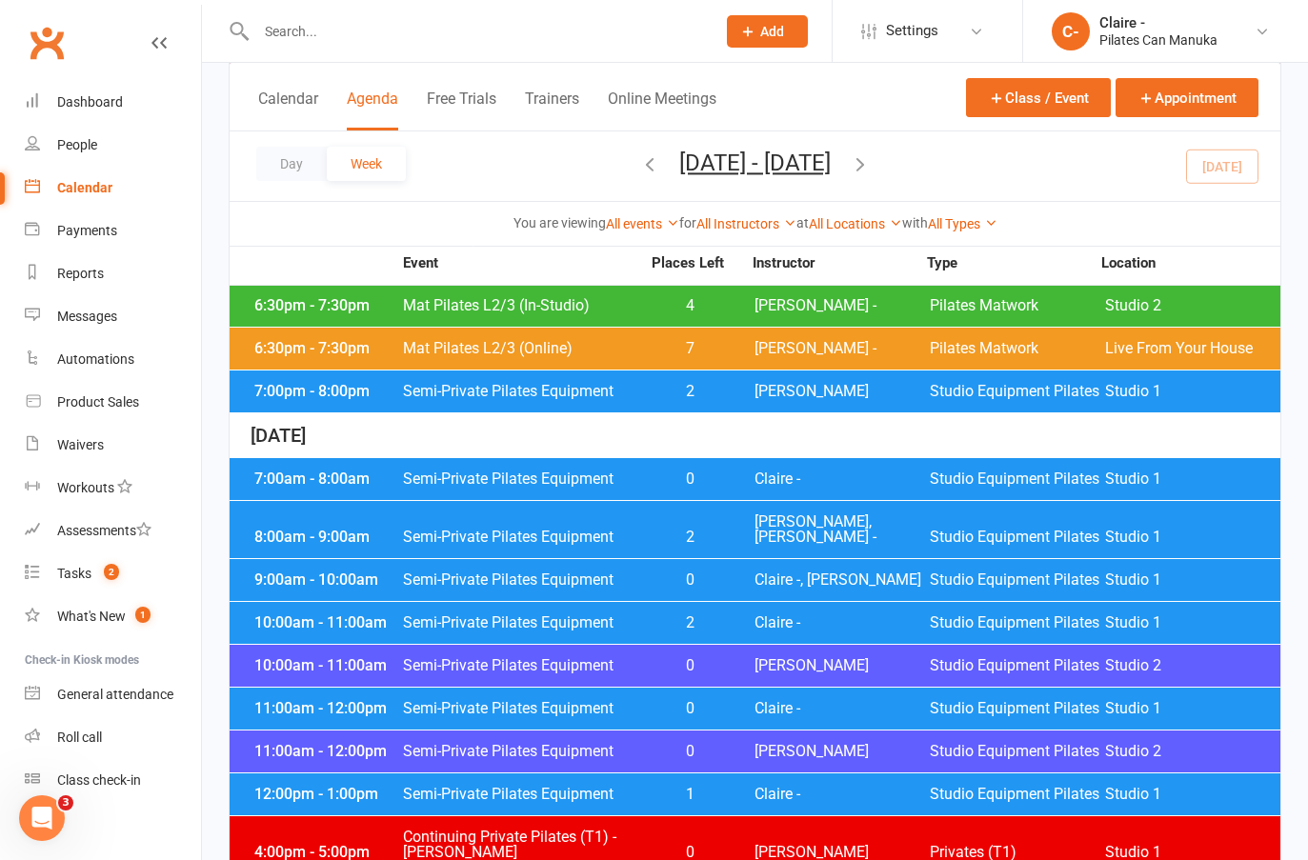
click at [804, 701] on span "Claire -" at bounding box center [841, 708] width 175 height 15
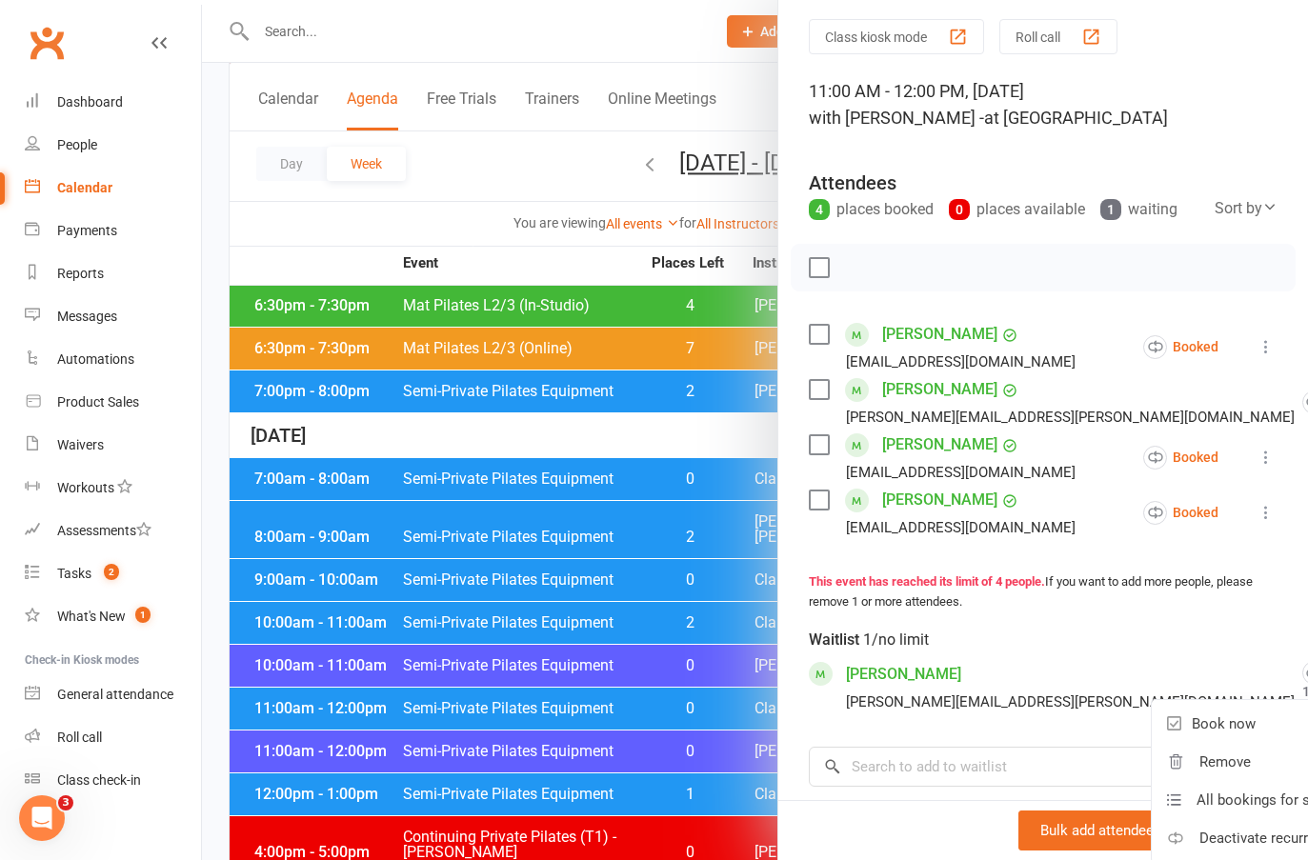
scroll to position [191, 0]
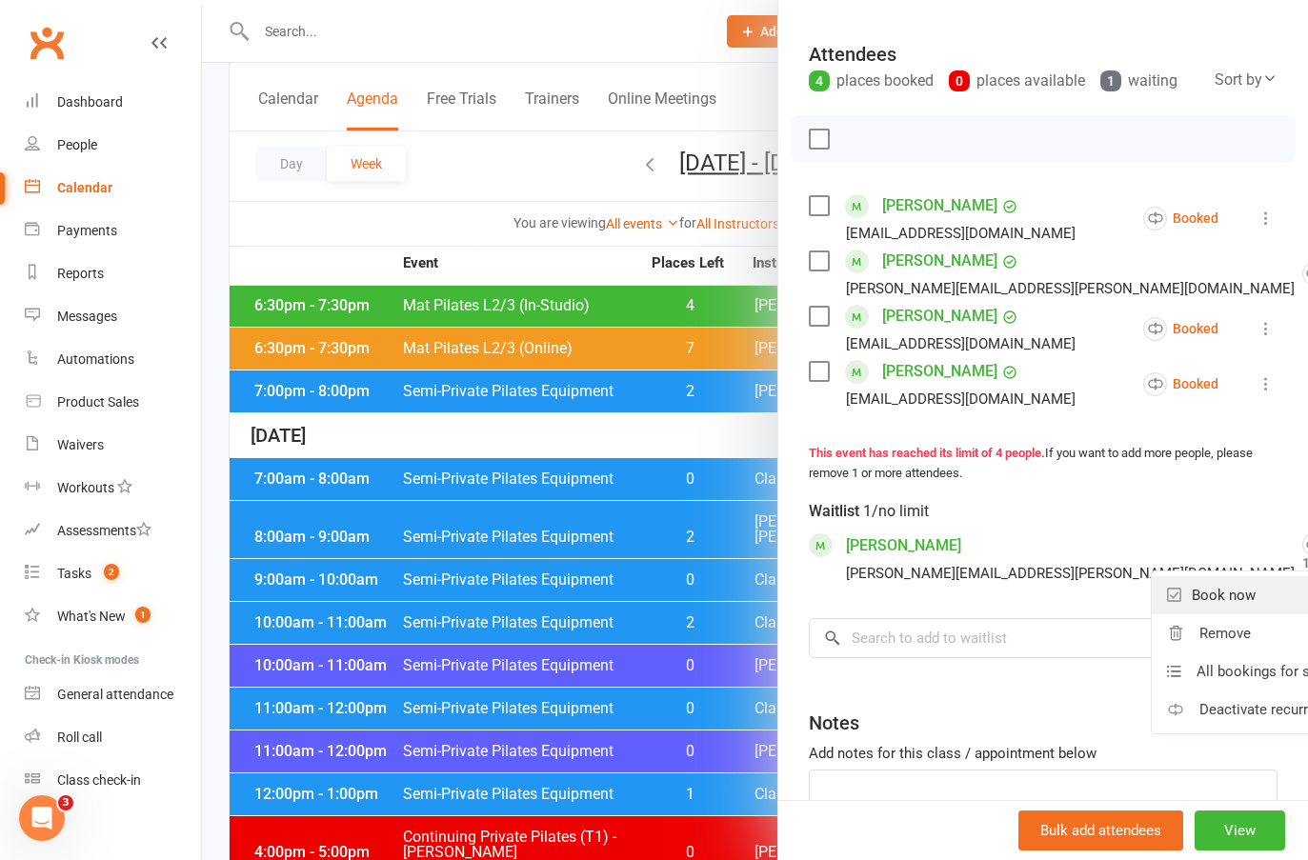
click at [1152, 614] on link "Book now" at bounding box center [1278, 595] width 253 height 38
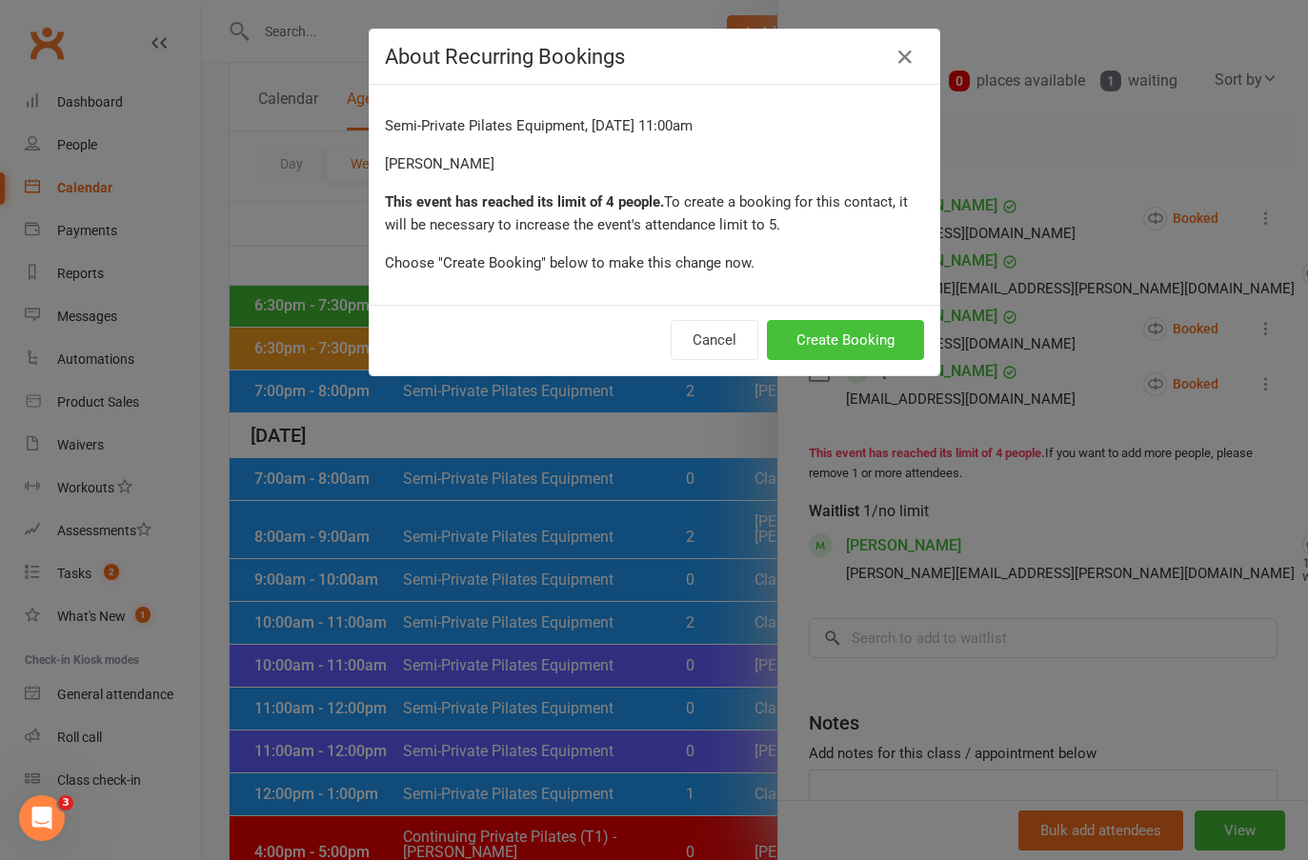
click at [843, 347] on button "Create Booking" at bounding box center [845, 340] width 157 height 40
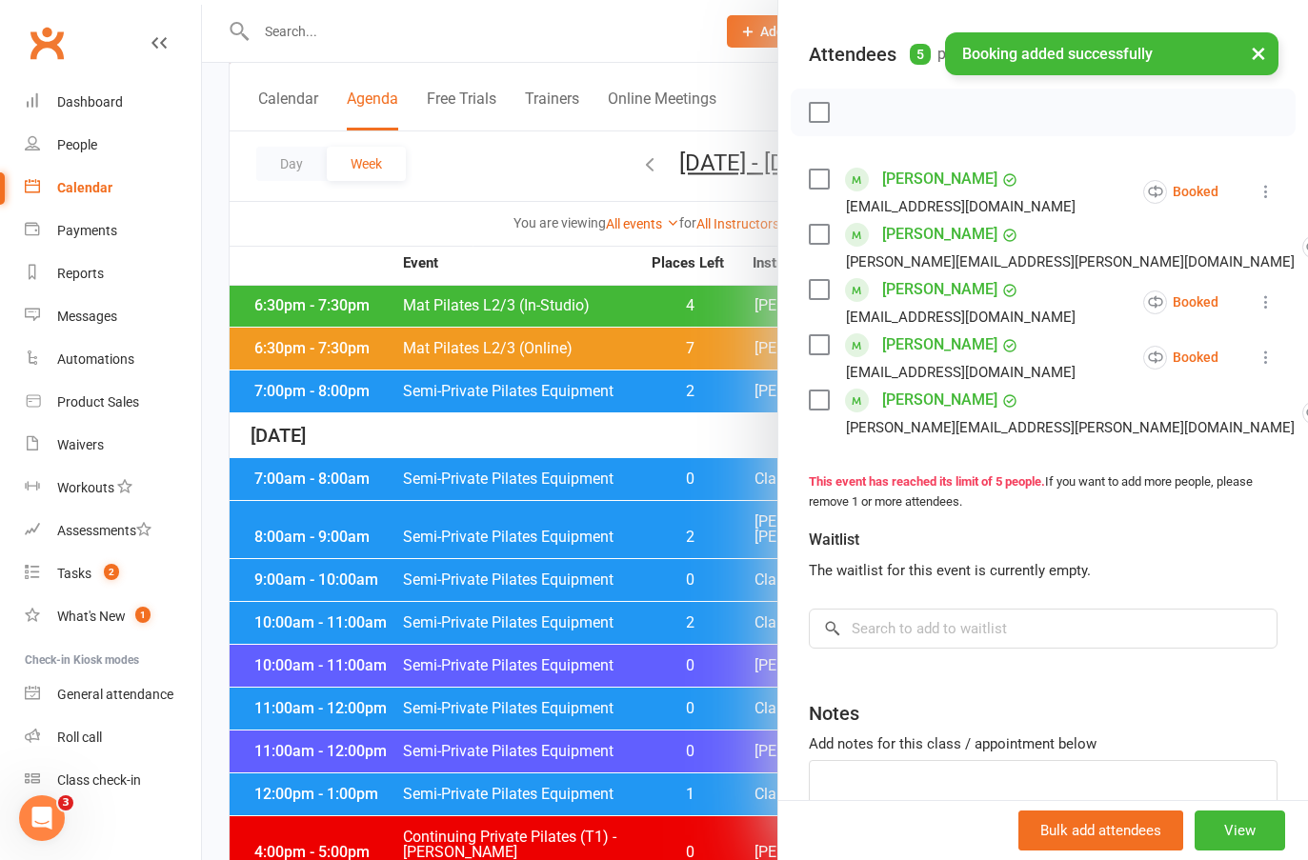
click at [721, 417] on div at bounding box center [755, 430] width 1106 height 860
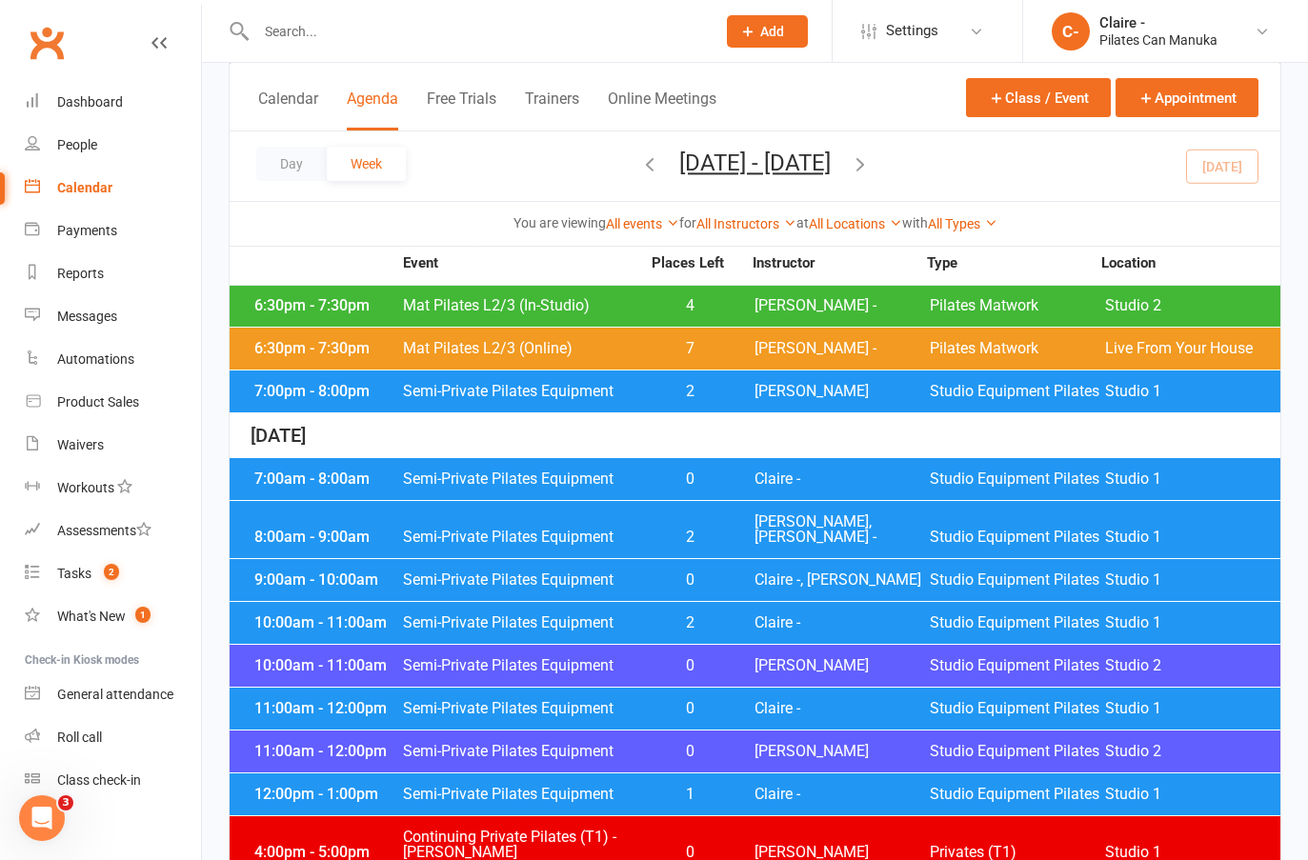
click at [771, 787] on span "Claire -" at bounding box center [841, 794] width 175 height 15
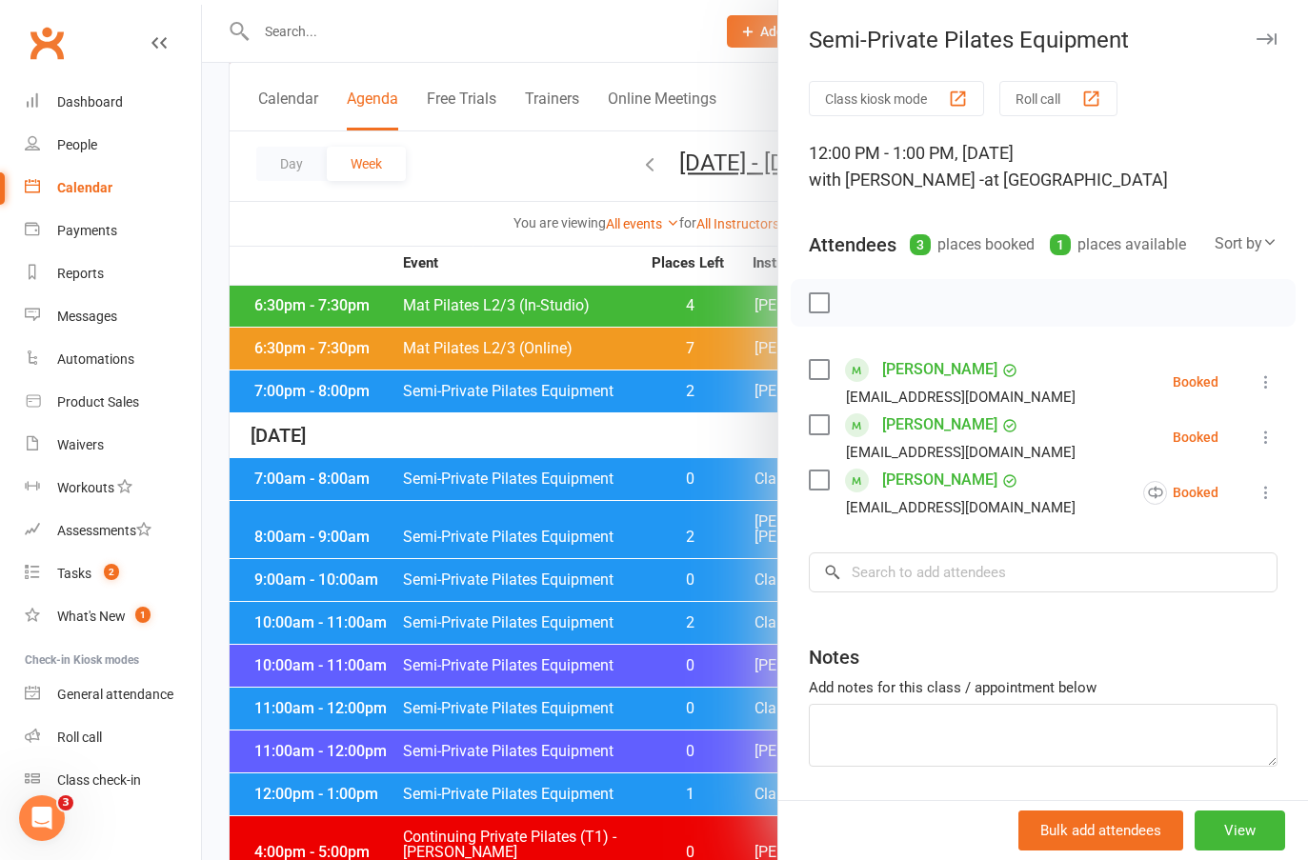
click at [701, 427] on div at bounding box center [755, 430] width 1106 height 860
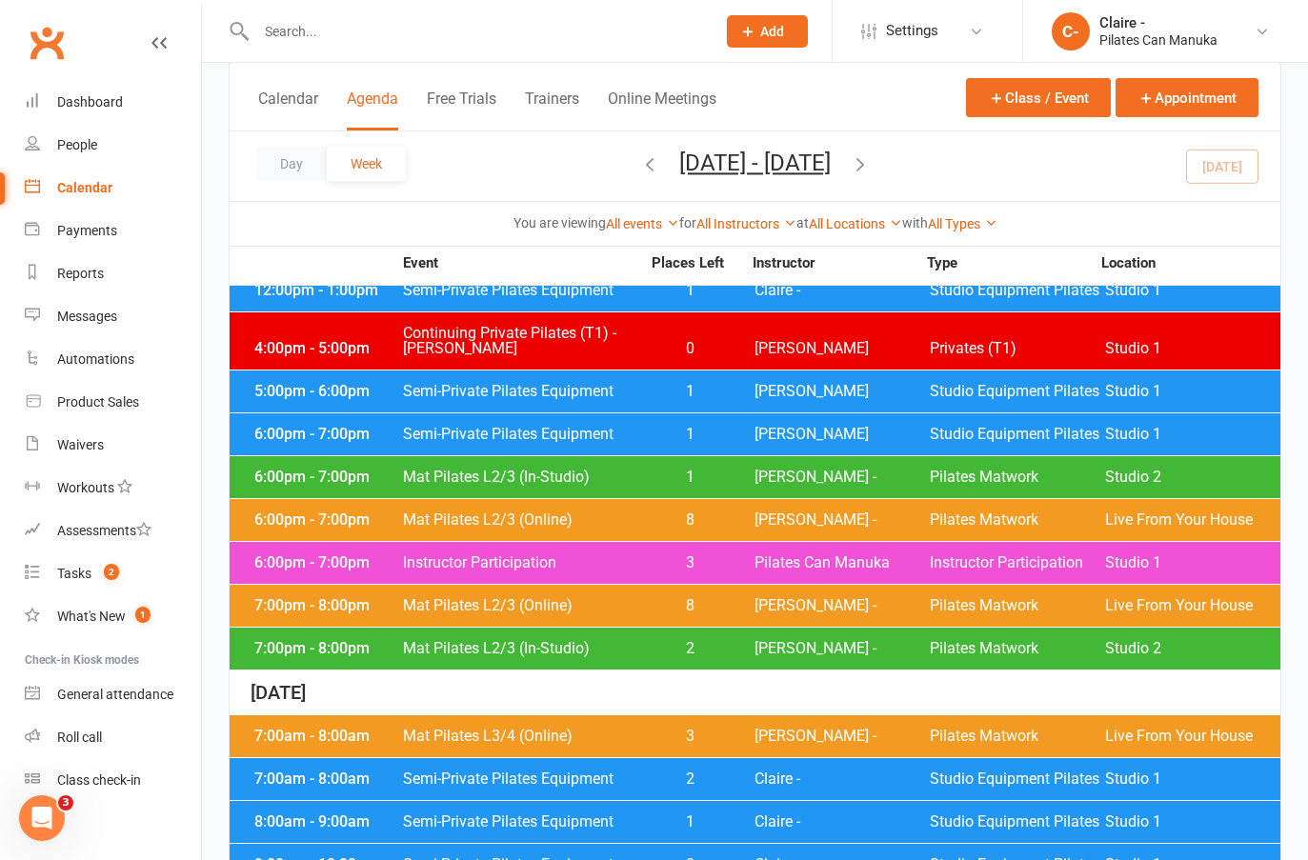
scroll to position [1143, 0]
